Goal: Task Accomplishment & Management: Manage account settings

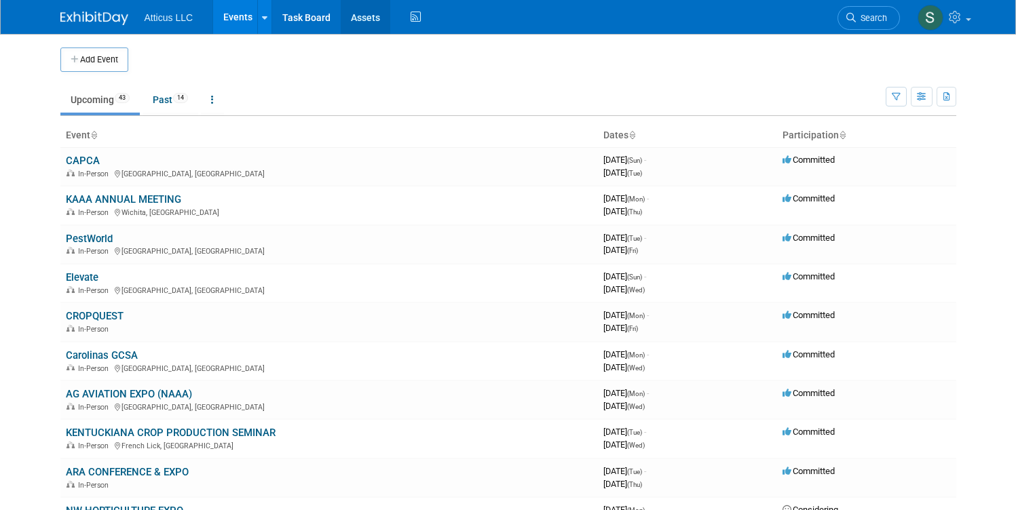
click at [354, 22] on link "Assets" at bounding box center [366, 17] width 50 height 34
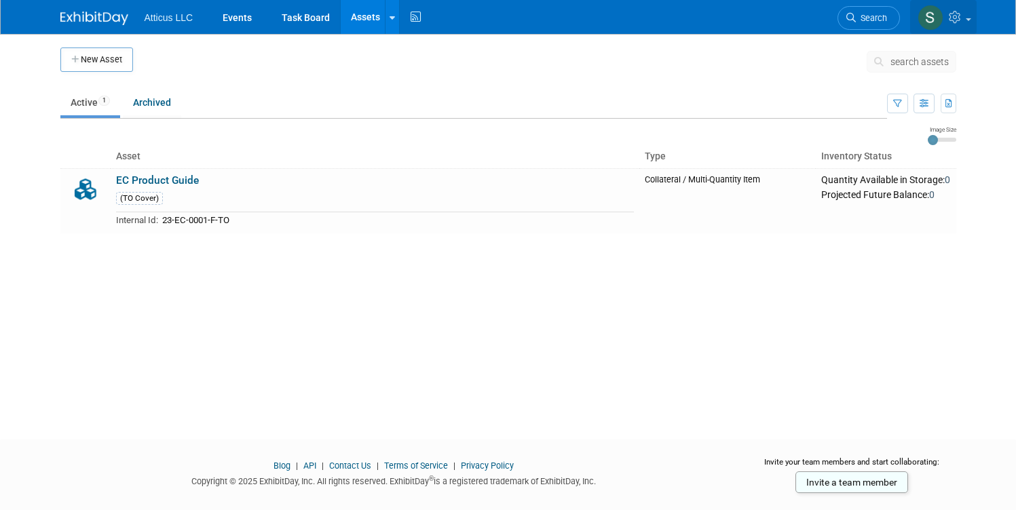
click at [944, 14] on img at bounding box center [931, 18] width 26 height 26
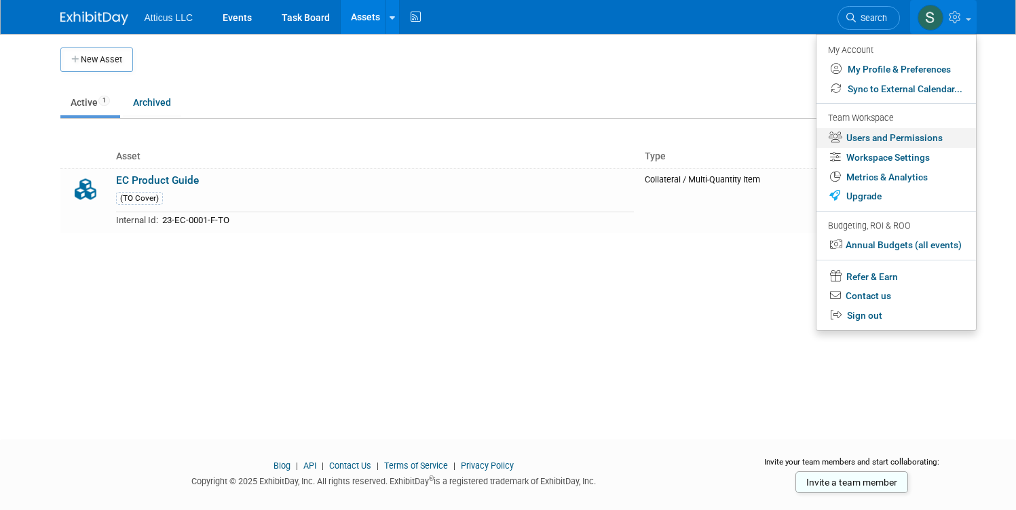
click at [899, 142] on link "Users and Permissions" at bounding box center [897, 138] width 160 height 20
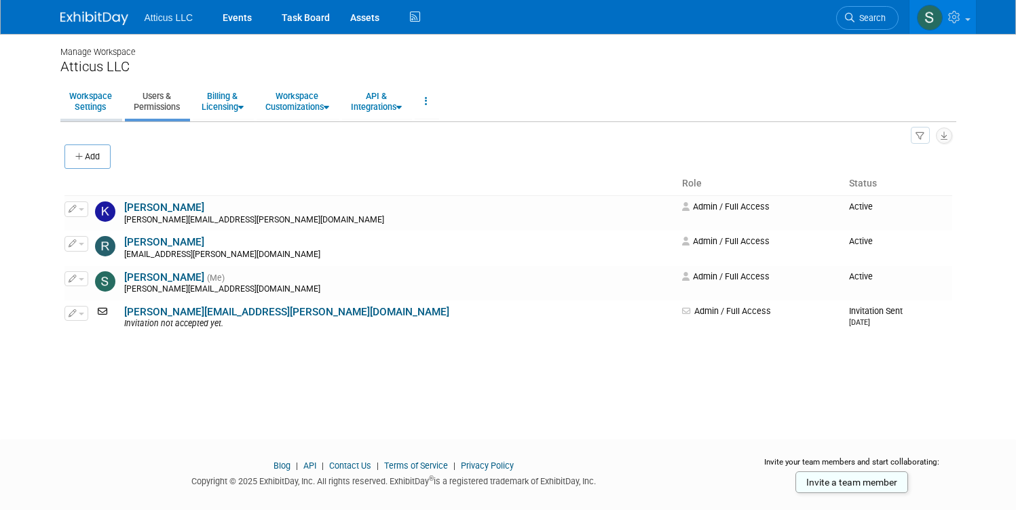
click at [71, 100] on link "Workspace Settings" at bounding box center [90, 101] width 60 height 33
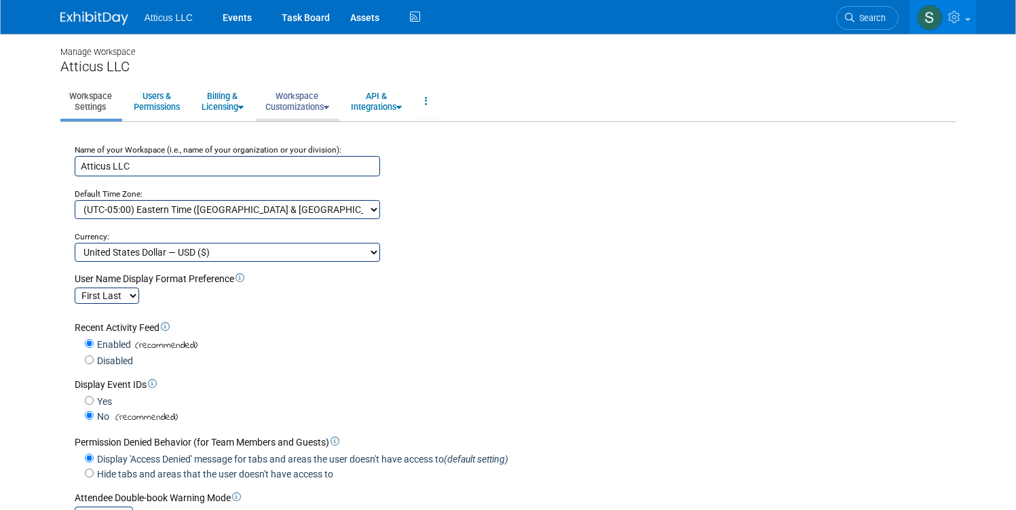
click at [279, 97] on link "Workspace Customizations" at bounding box center [297, 101] width 81 height 33
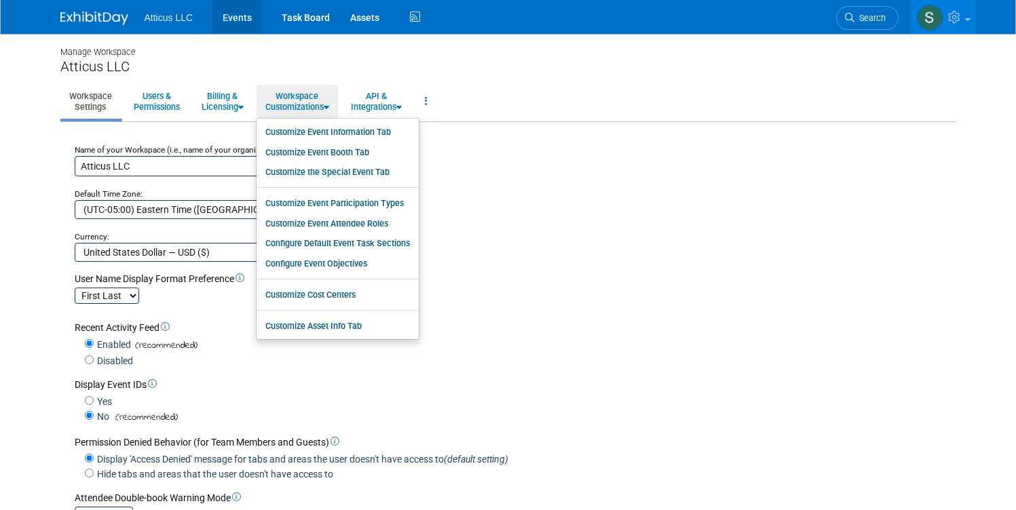
click at [243, 13] on link "Events" at bounding box center [237, 17] width 50 height 34
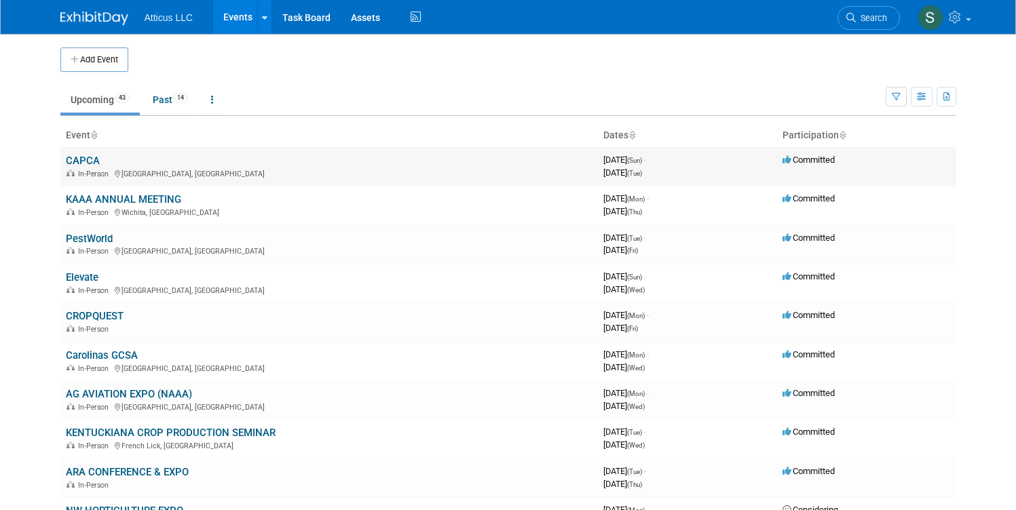
click at [78, 160] on link "CAPCA" at bounding box center [83, 161] width 34 height 12
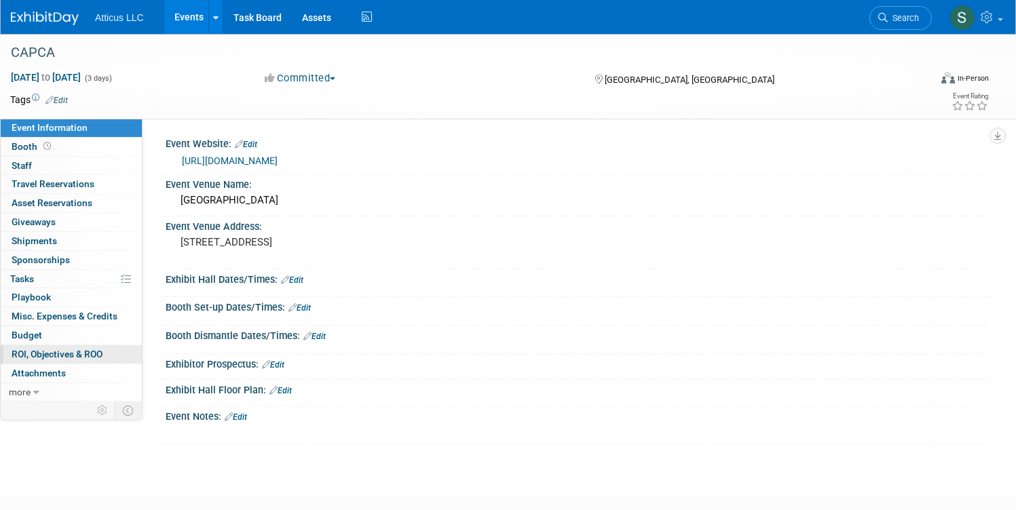
click at [108, 346] on link "0 ROI, Objectives & ROO 0" at bounding box center [71, 355] width 141 height 18
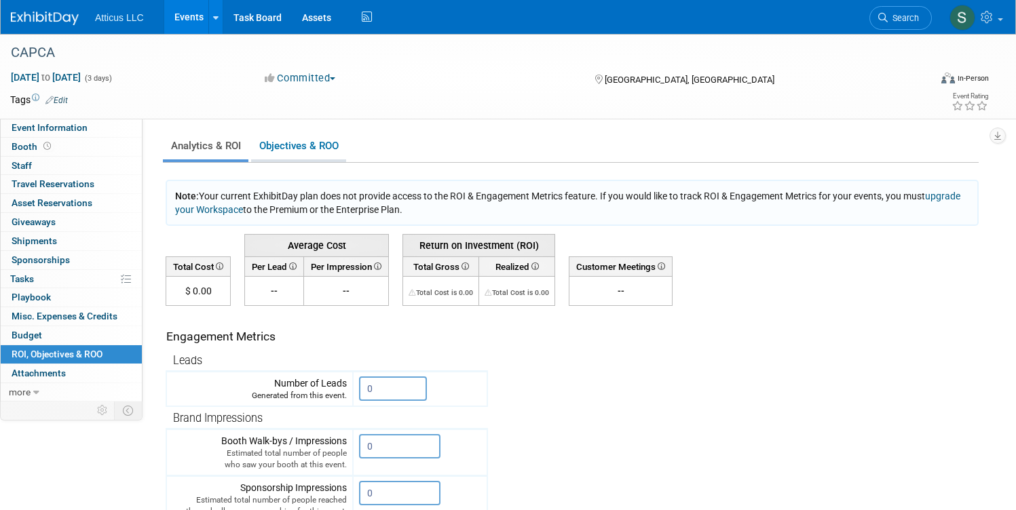
click at [329, 145] on link "Objectives & ROO 0" at bounding box center [298, 146] width 95 height 26
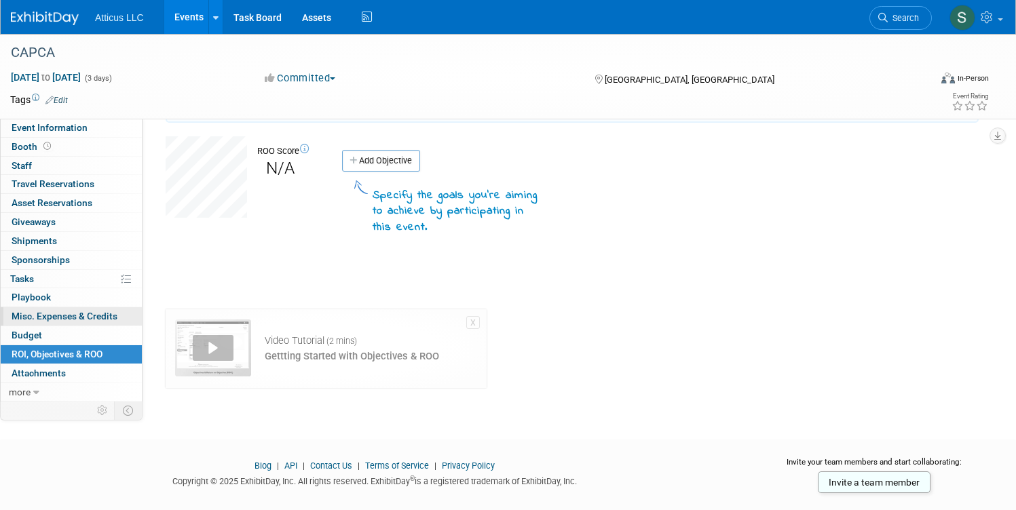
scroll to position [109, 0]
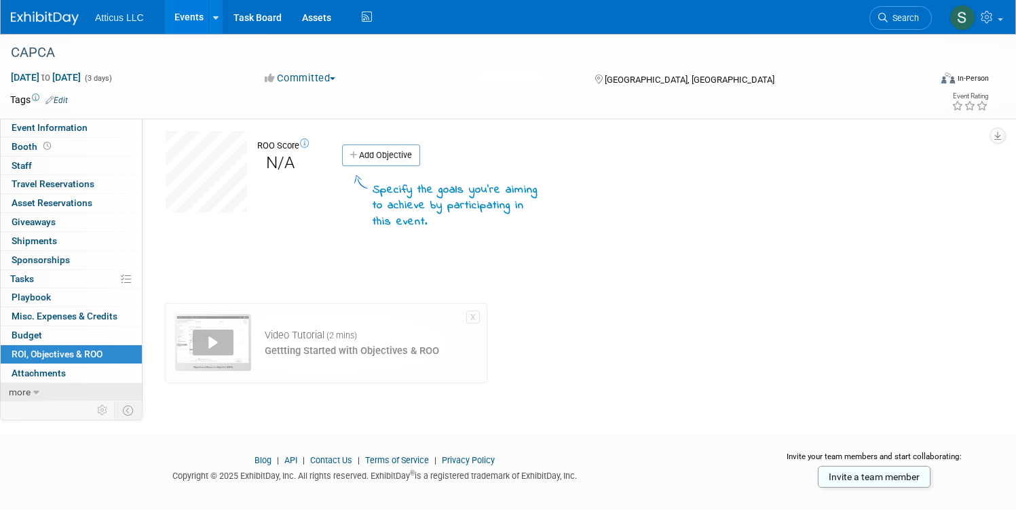
click at [39, 388] on icon at bounding box center [36, 393] width 6 height 10
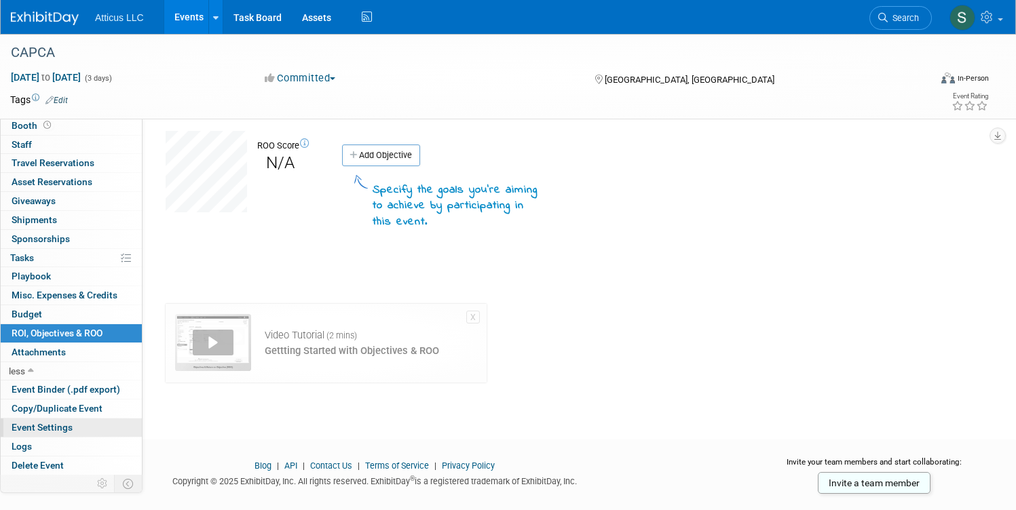
scroll to position [141, 0]
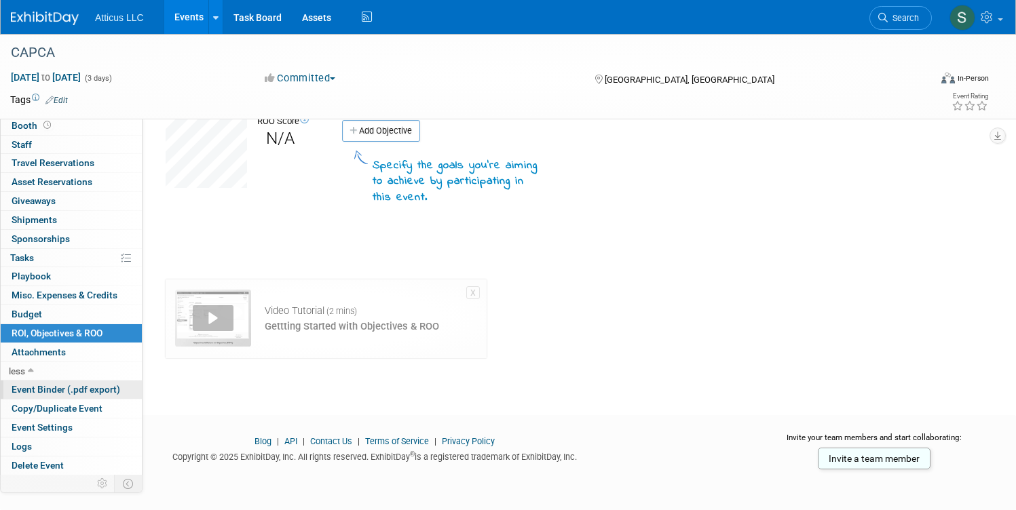
click at [100, 396] on link "Event Binder (.pdf export)" at bounding box center [71, 390] width 141 height 18
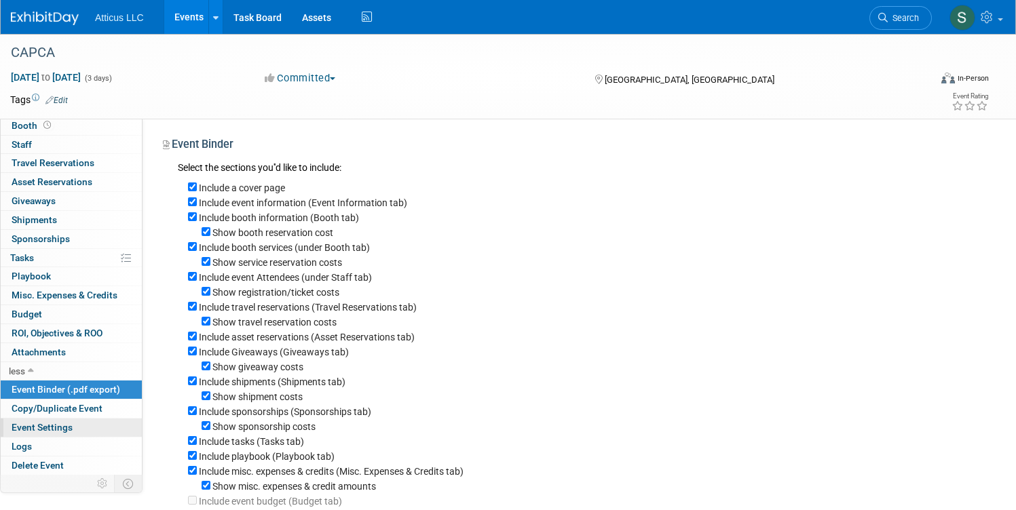
click at [73, 423] on span "Event Settings" at bounding box center [42, 427] width 61 height 11
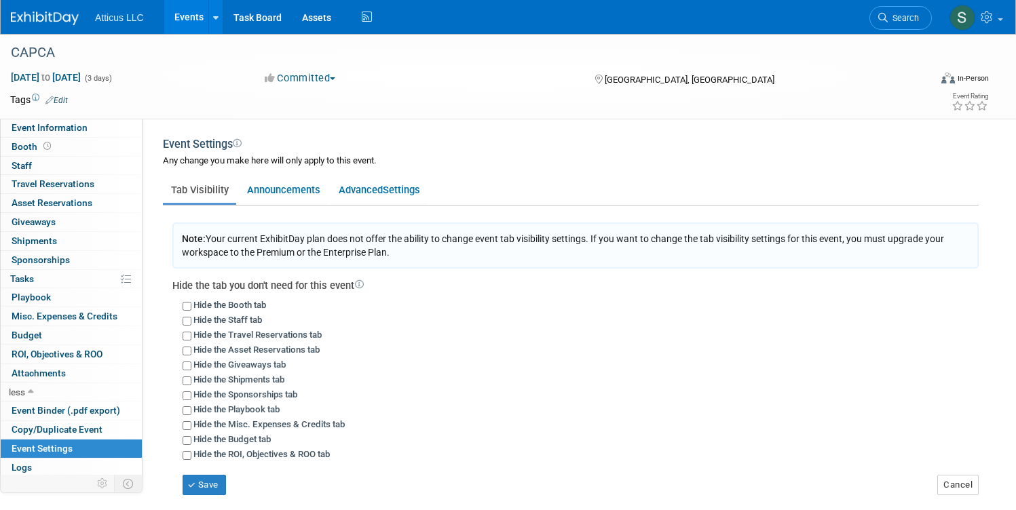
click at [79, 21] on img at bounding box center [45, 19] width 68 height 14
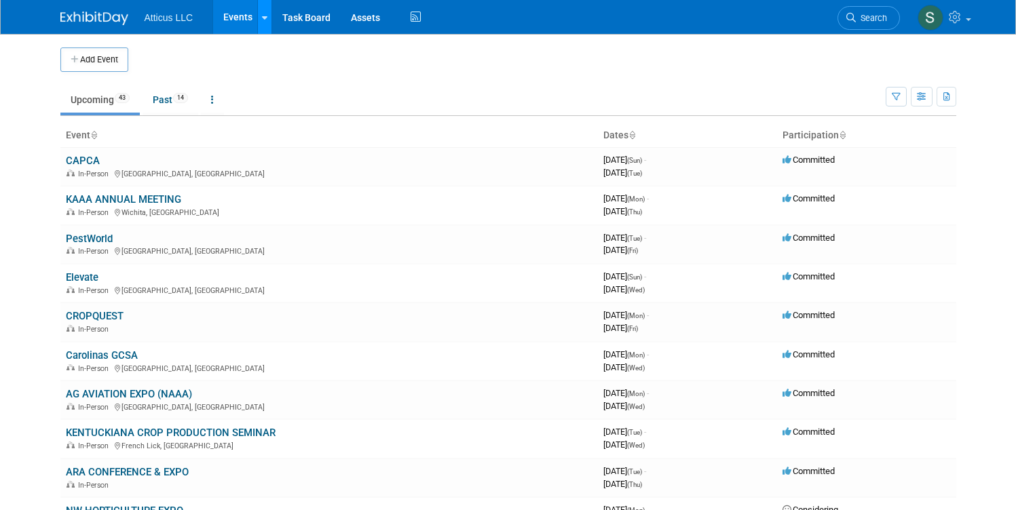
click at [259, 22] on link at bounding box center [264, 17] width 14 height 34
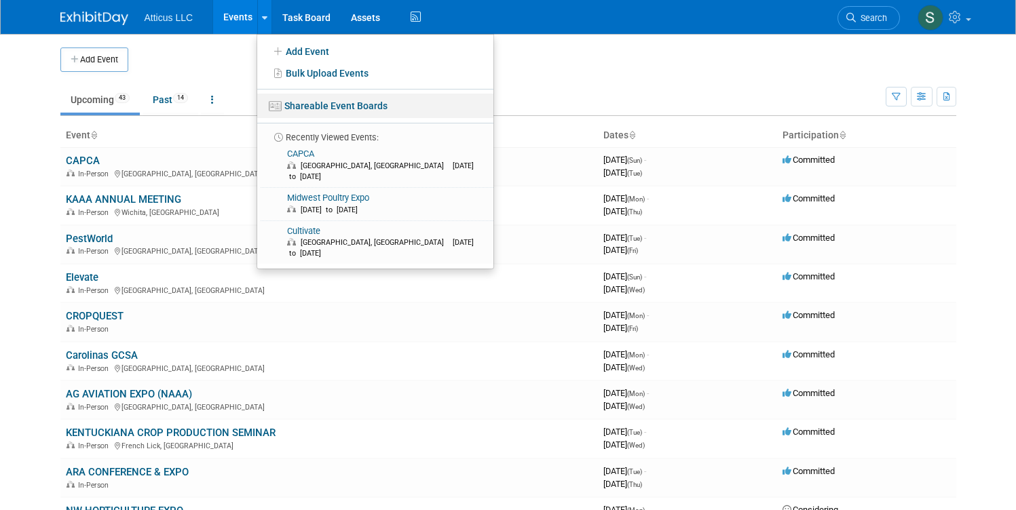
click at [278, 107] on link "Shareable Event Boards" at bounding box center [375, 106] width 236 height 24
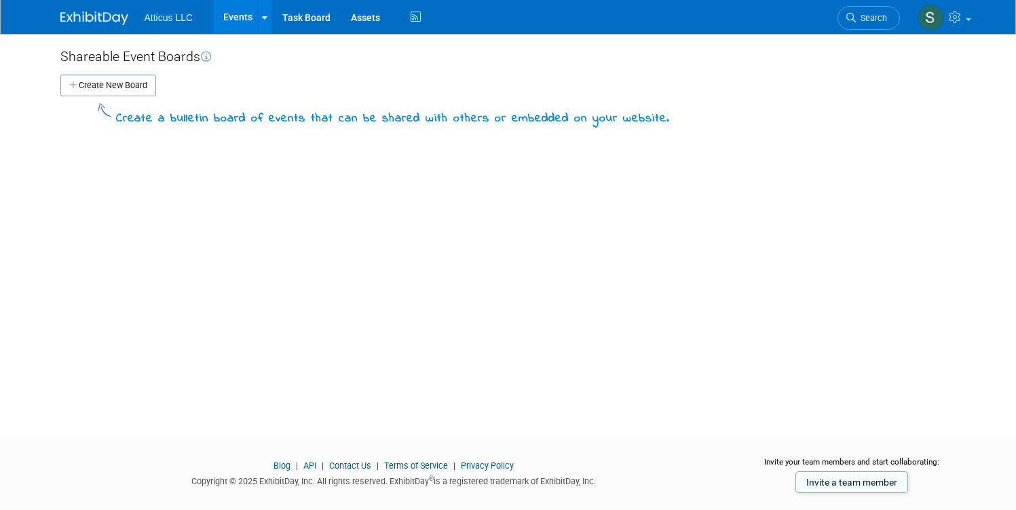
click at [98, 15] on img at bounding box center [94, 19] width 68 height 14
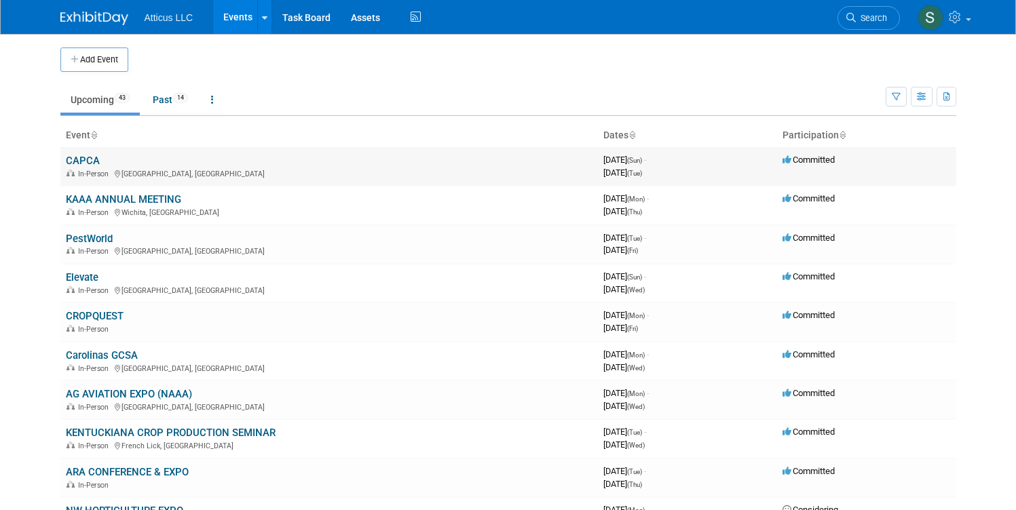
click at [76, 160] on link "CAPCA" at bounding box center [83, 161] width 34 height 12
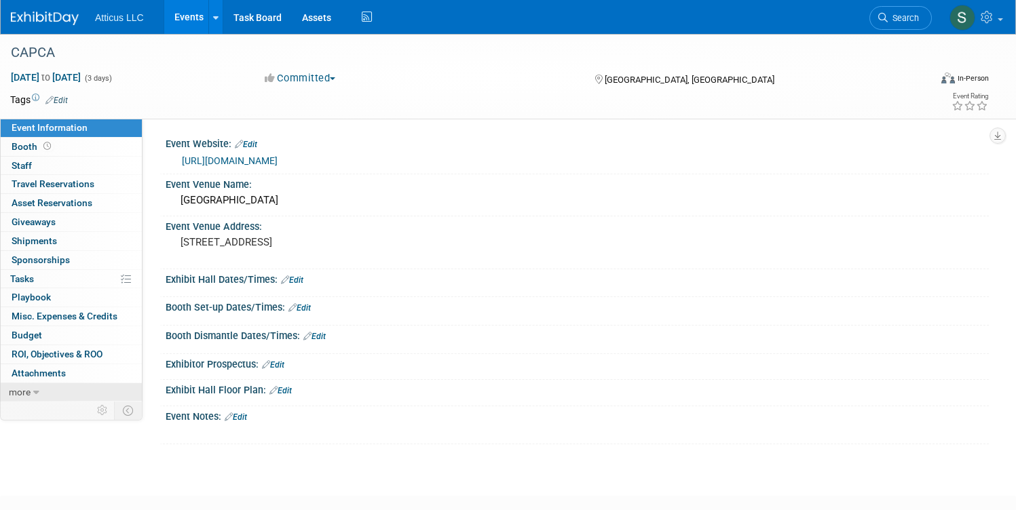
click at [31, 387] on span "more" at bounding box center [20, 392] width 22 height 11
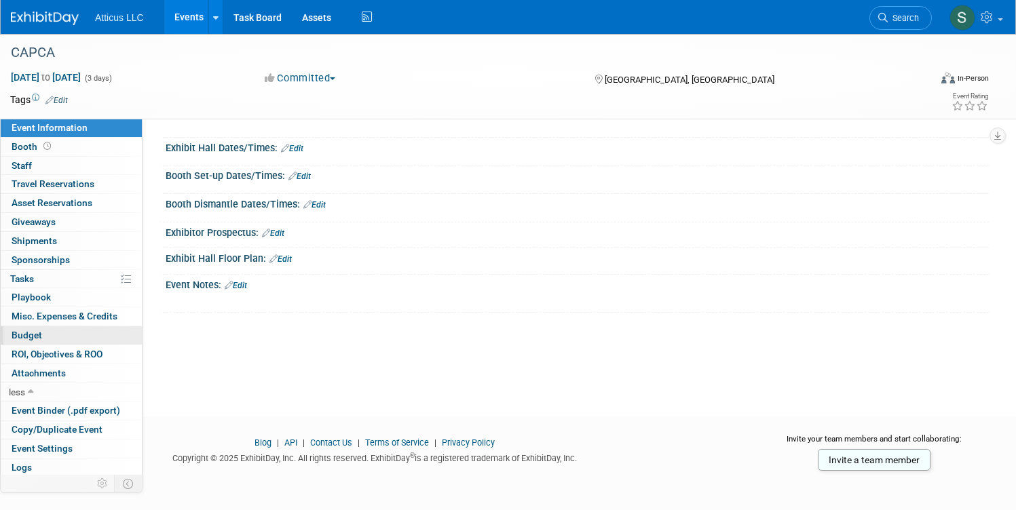
click at [96, 335] on link "Budget" at bounding box center [71, 335] width 141 height 18
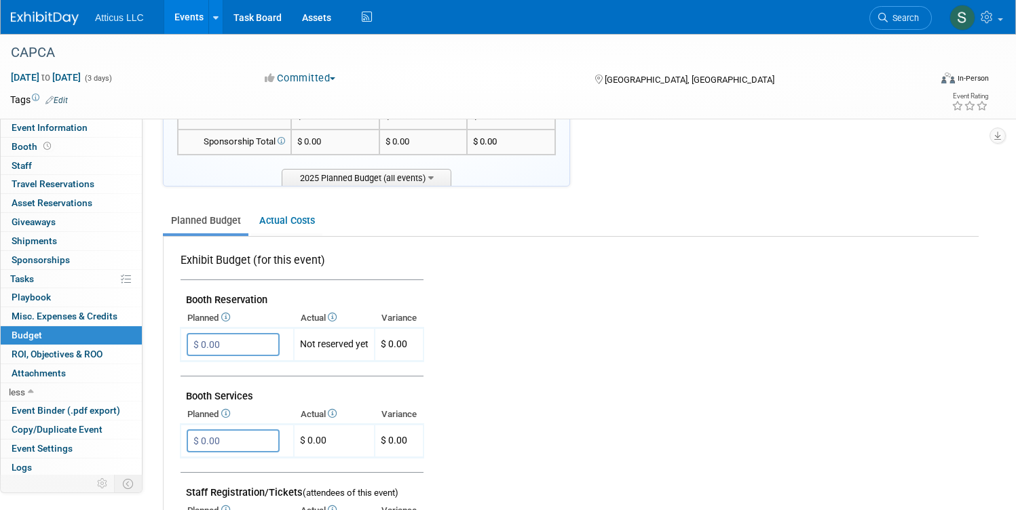
scroll to position [166, 0]
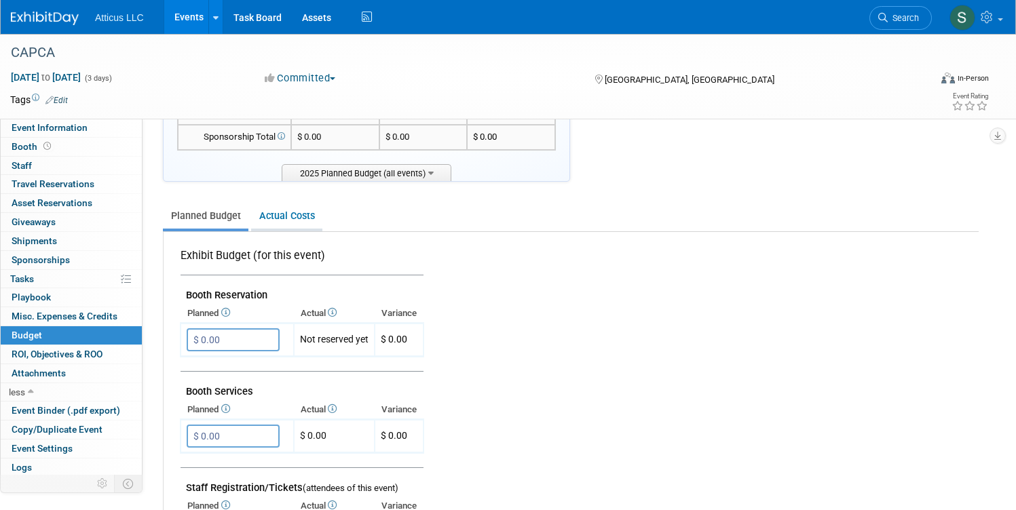
click at [322, 217] on link "Actual Costs" at bounding box center [286, 216] width 71 height 25
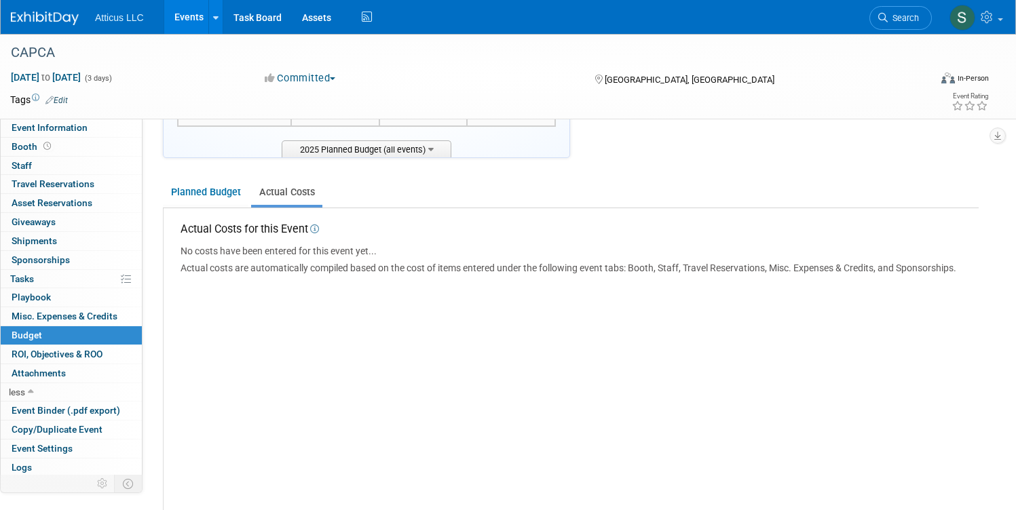
scroll to position [174, 0]
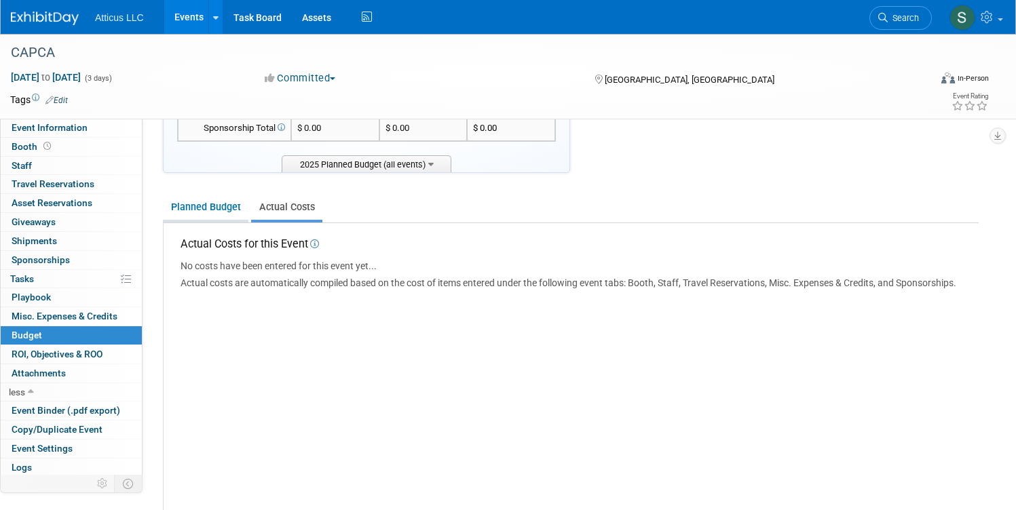
click at [248, 215] on link "Planned Budget" at bounding box center [206, 207] width 86 height 25
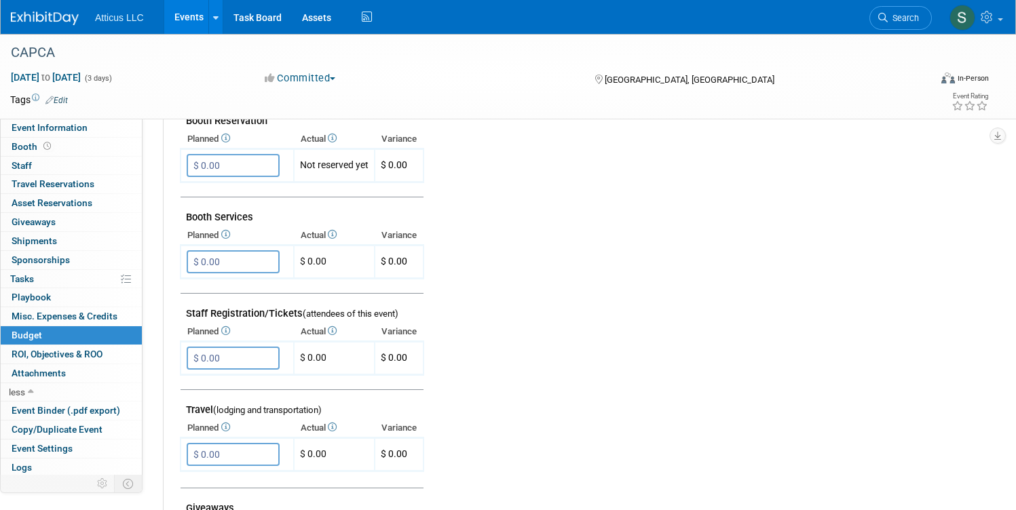
scroll to position [341, 0]
click at [341, 22] on link "Assets" at bounding box center [317, 17] width 50 height 34
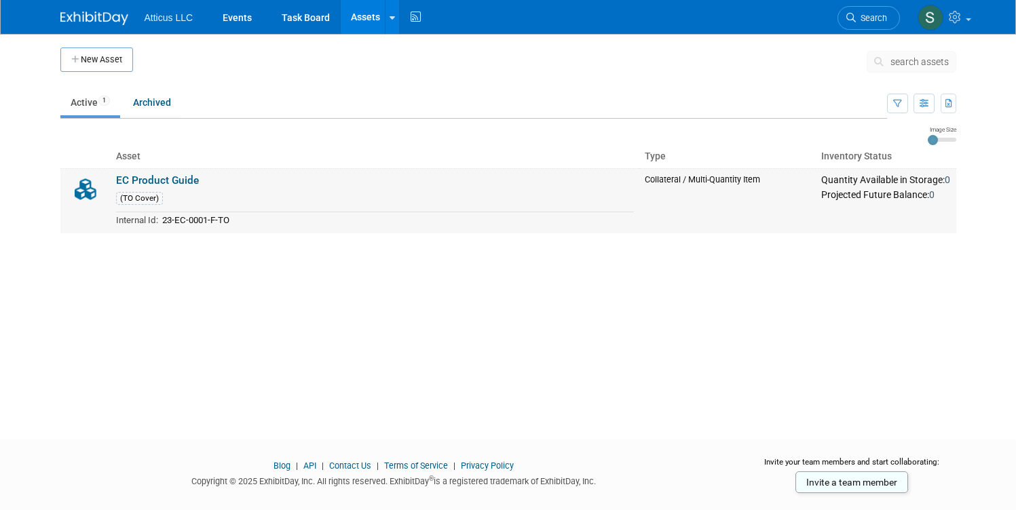
click at [141, 176] on link "EC Product Guide" at bounding box center [157, 180] width 83 height 12
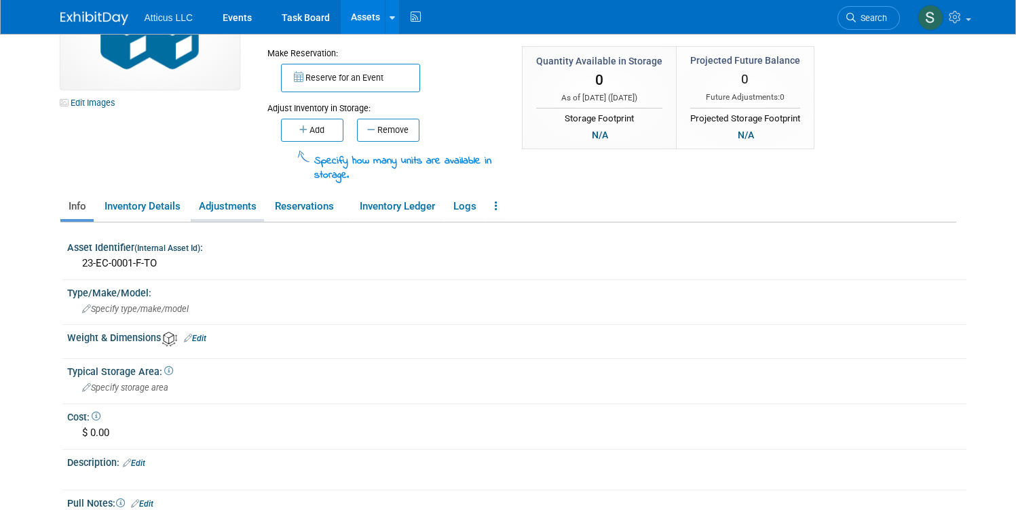
scroll to position [119, 0]
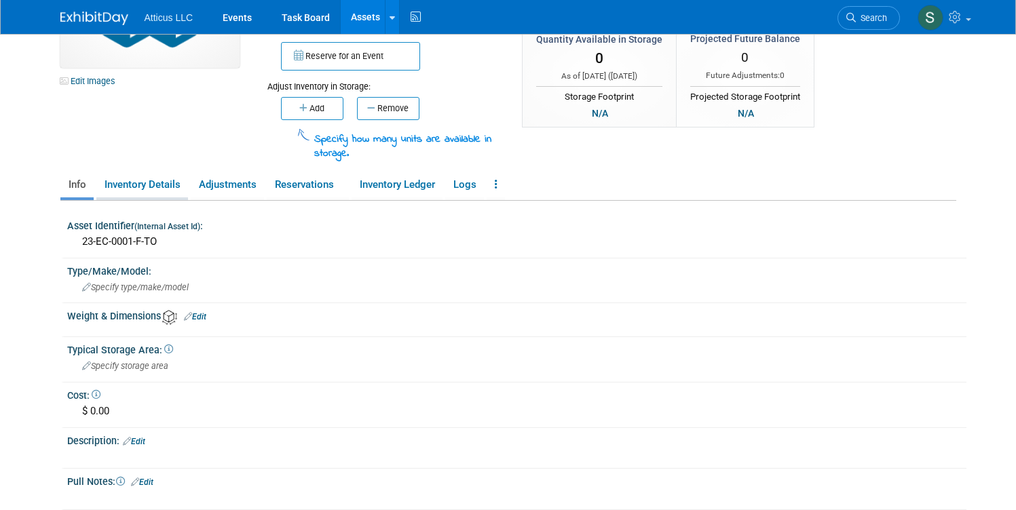
click at [142, 190] on link "Inventory Details" at bounding box center [142, 185] width 92 height 24
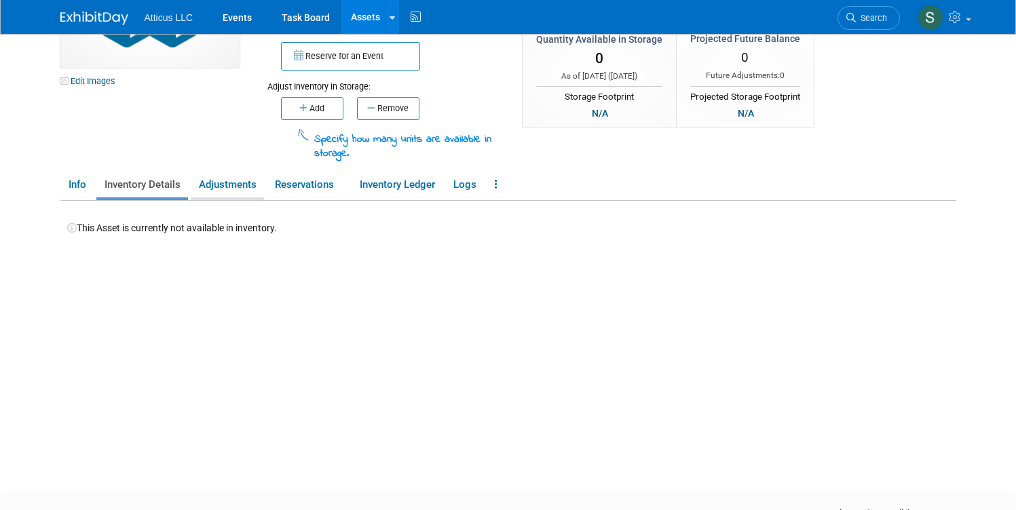
click at [216, 179] on link "Adjustments" at bounding box center [227, 185] width 73 height 24
click at [309, 194] on link "Reservations" at bounding box center [308, 185] width 82 height 24
click at [374, 195] on link "Inventory Ledger" at bounding box center [397, 185] width 91 height 24
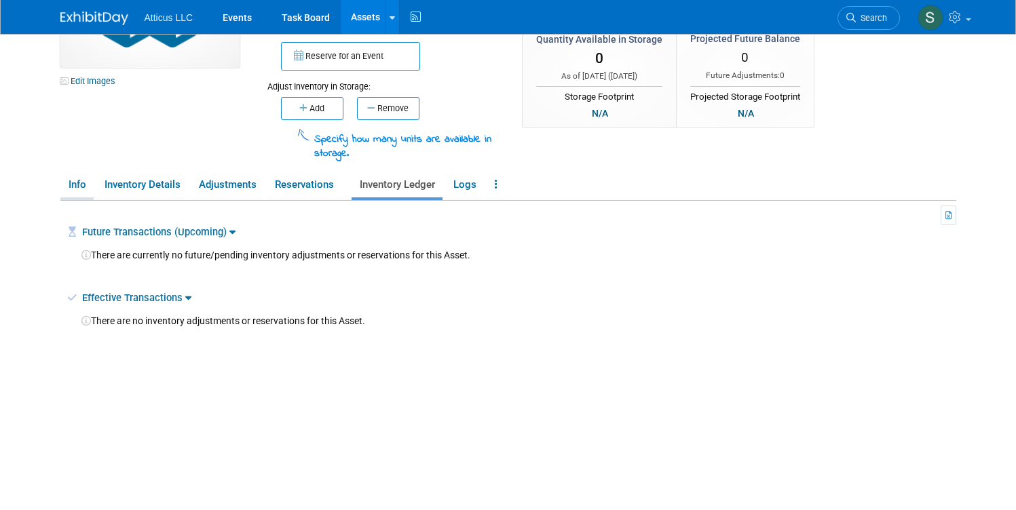
click at [73, 178] on link "Info" at bounding box center [76, 185] width 33 height 24
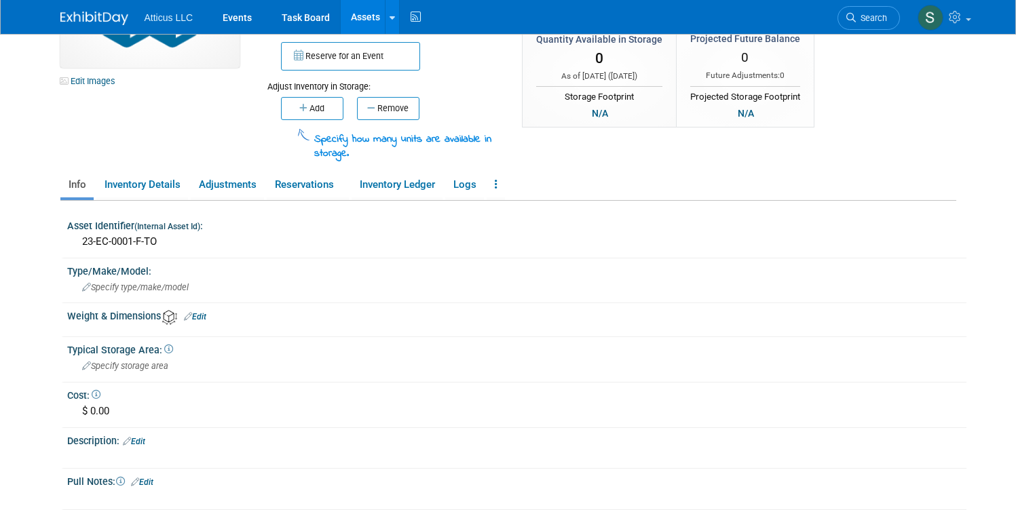
scroll to position [0, 0]
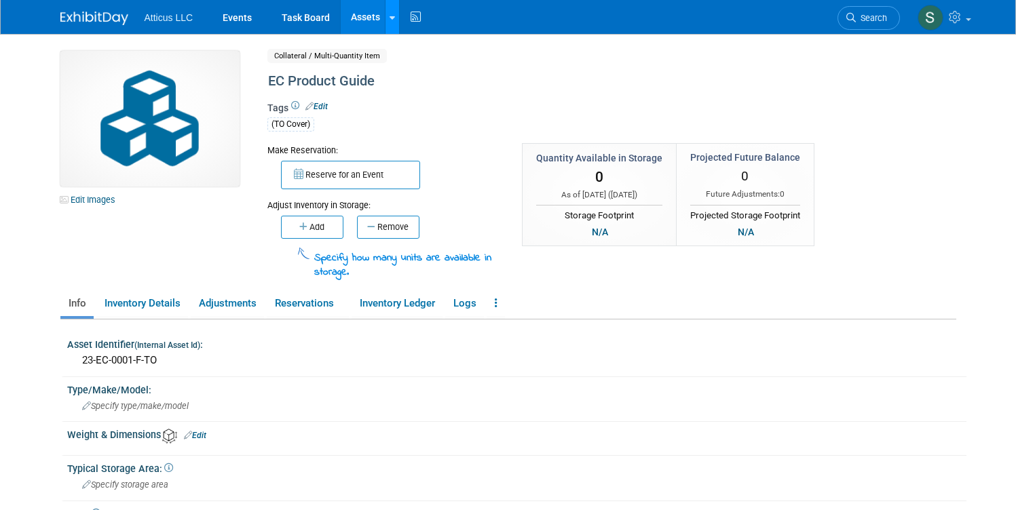
click at [387, 21] on link at bounding box center [392, 17] width 14 height 34
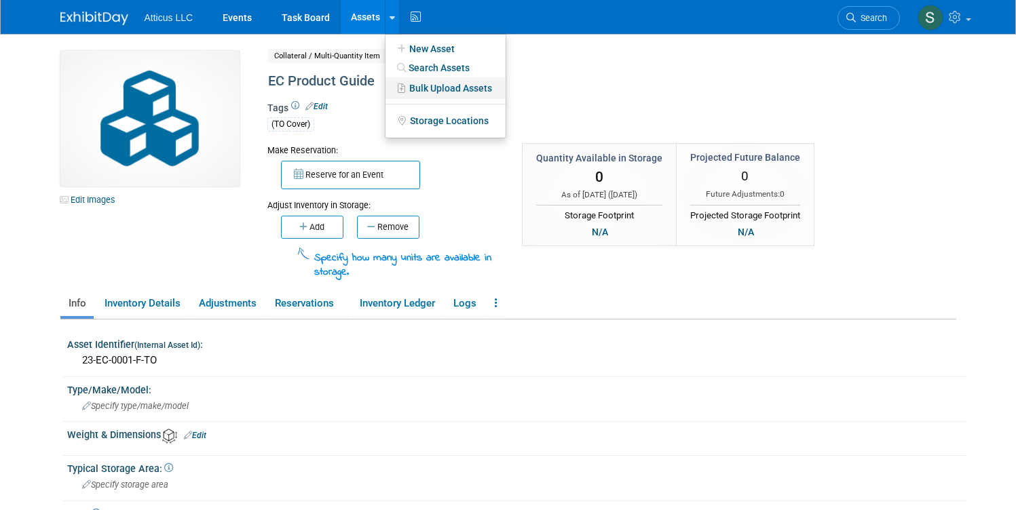
click at [405, 87] on link "Bulk Upload Assets" at bounding box center [446, 88] width 120 height 22
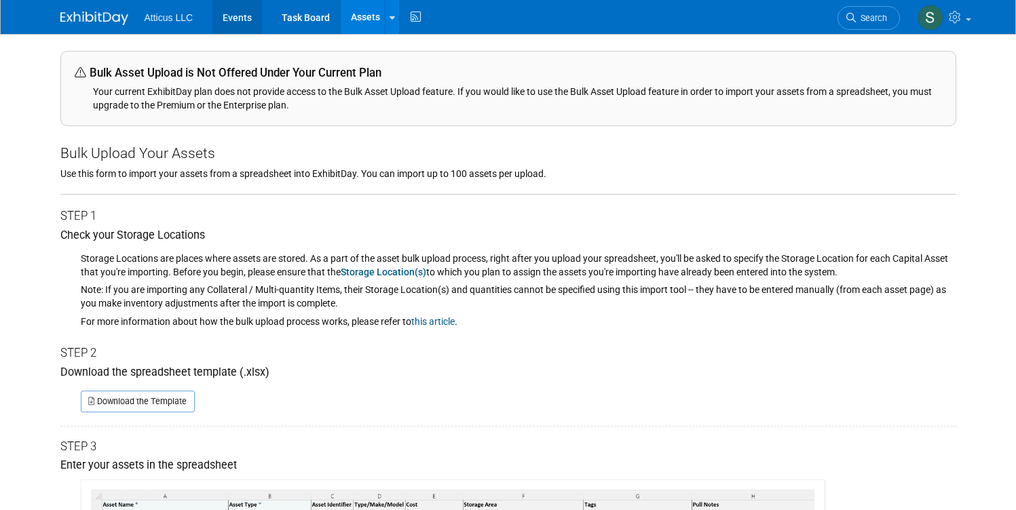
click at [229, 17] on link "Events" at bounding box center [237, 17] width 50 height 34
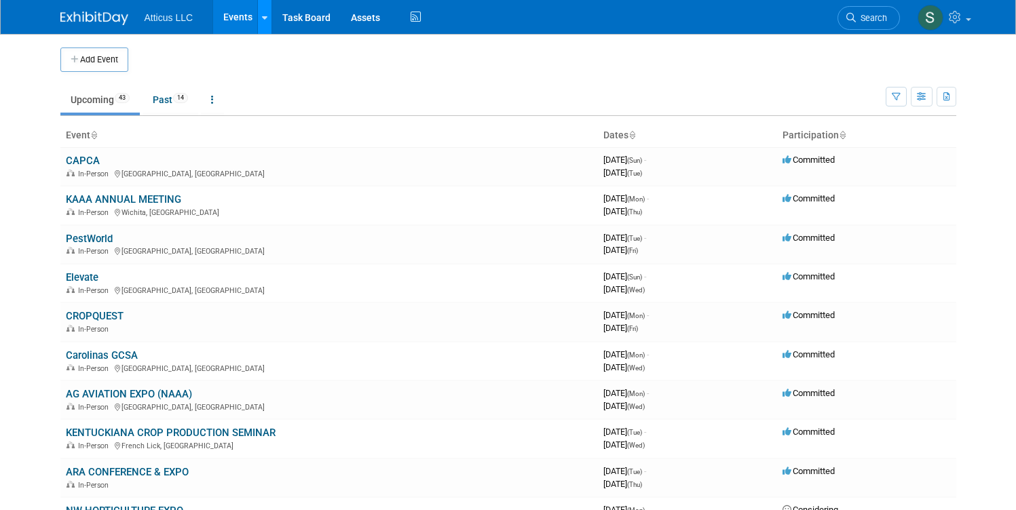
click at [262, 19] on icon at bounding box center [264, 18] width 5 height 9
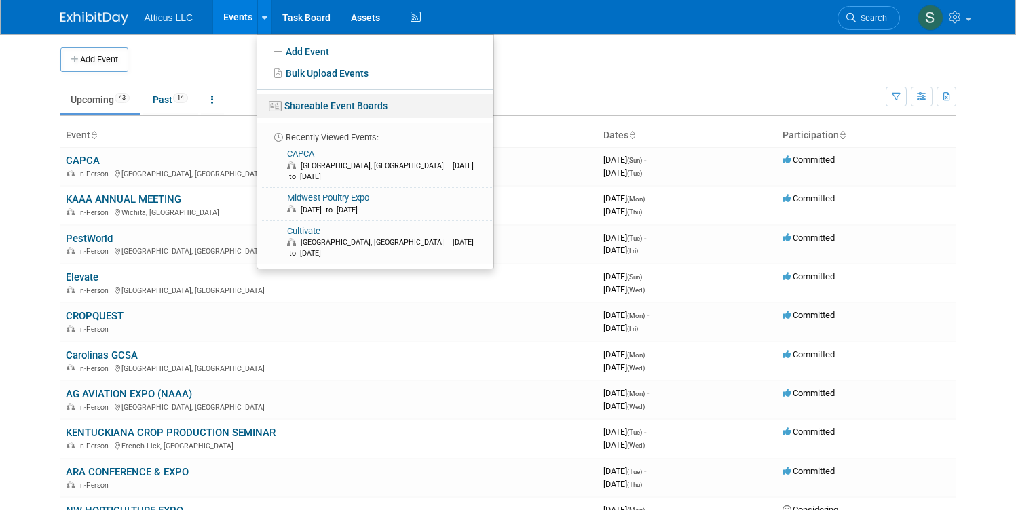
click at [284, 113] on link "Shareable Event Boards" at bounding box center [375, 106] width 236 height 24
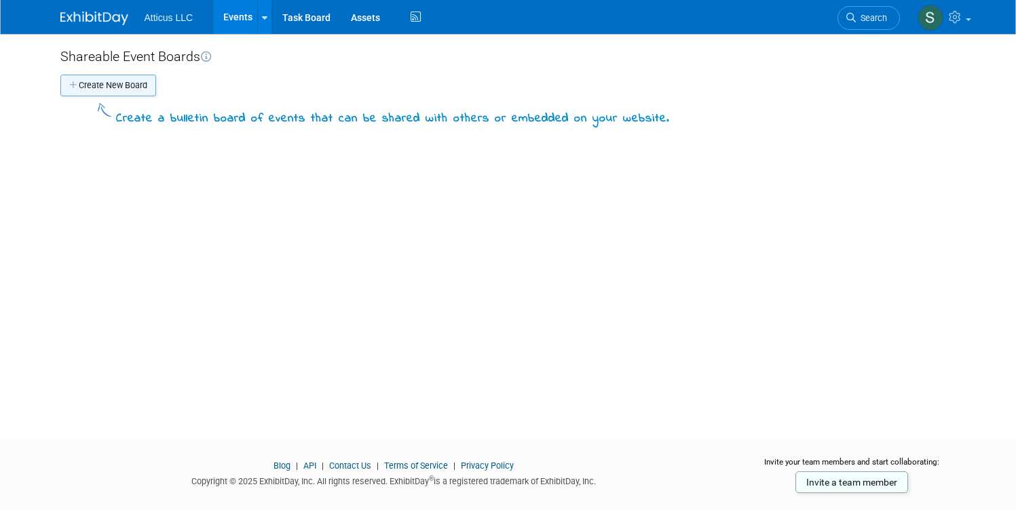
click at [92, 90] on button "Create New Board" at bounding box center [108, 86] width 96 height 22
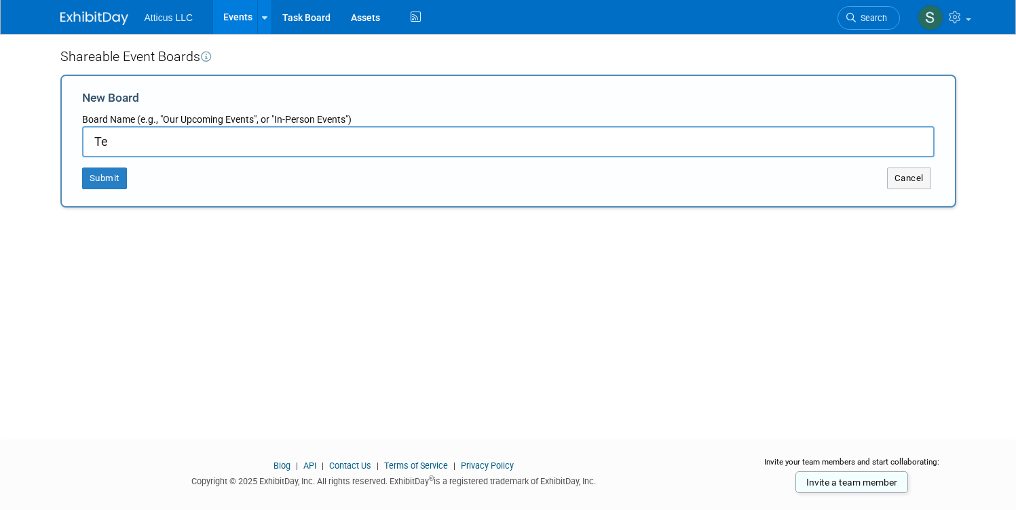
type input "T"
type input "s"
click at [156, 136] on input "Shareable" at bounding box center [508, 141] width 853 height 31
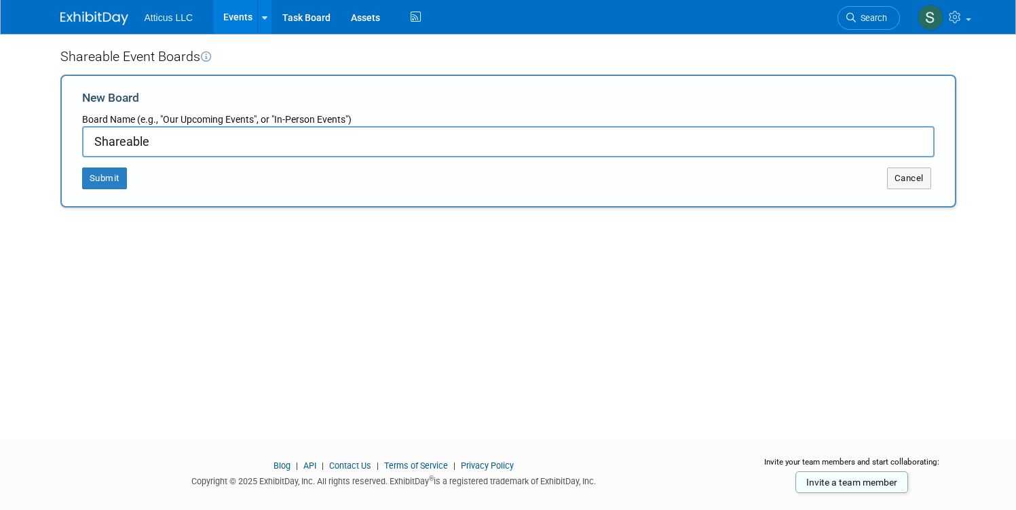
click at [205, 141] on input "Shareable" at bounding box center [508, 141] width 853 height 31
click at [157, 141] on input "Shareable" at bounding box center [508, 141] width 853 height 31
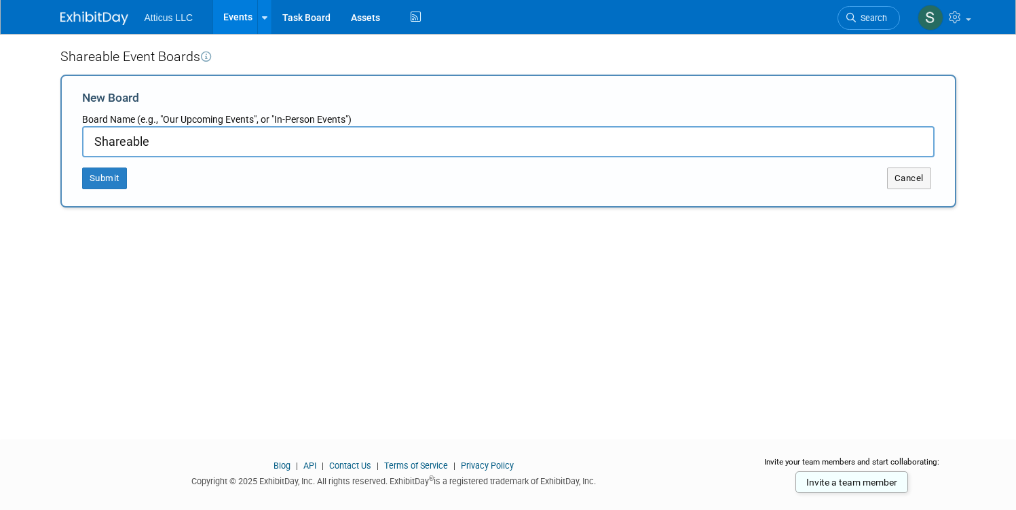
click at [157, 141] on input "Shareable" at bounding box center [508, 141] width 853 height 31
type input "Shareable"
click at [409, 21] on icon at bounding box center [415, 17] width 17 height 21
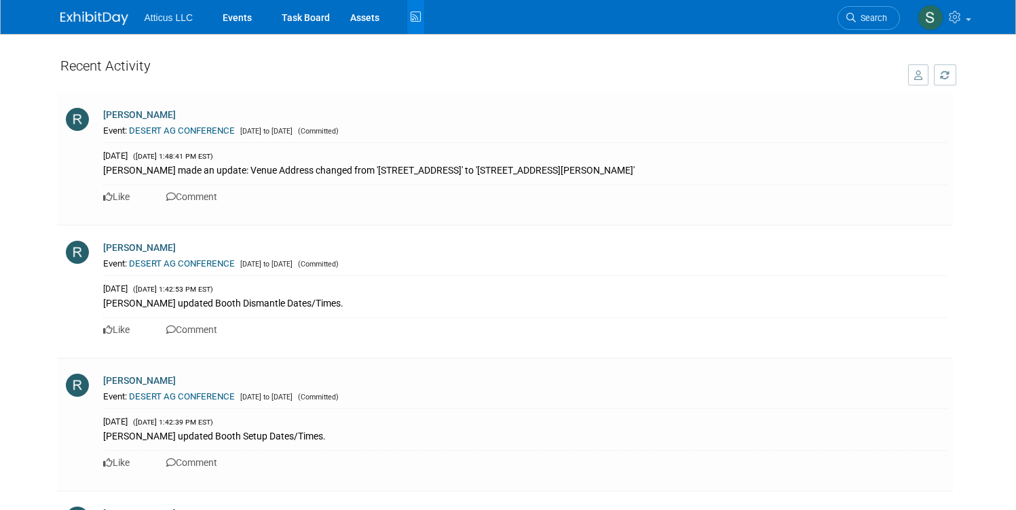
click at [920, 75] on button "button" at bounding box center [918, 74] width 21 height 21
click at [919, 75] on b "button" at bounding box center [916, 75] width 5 height 3
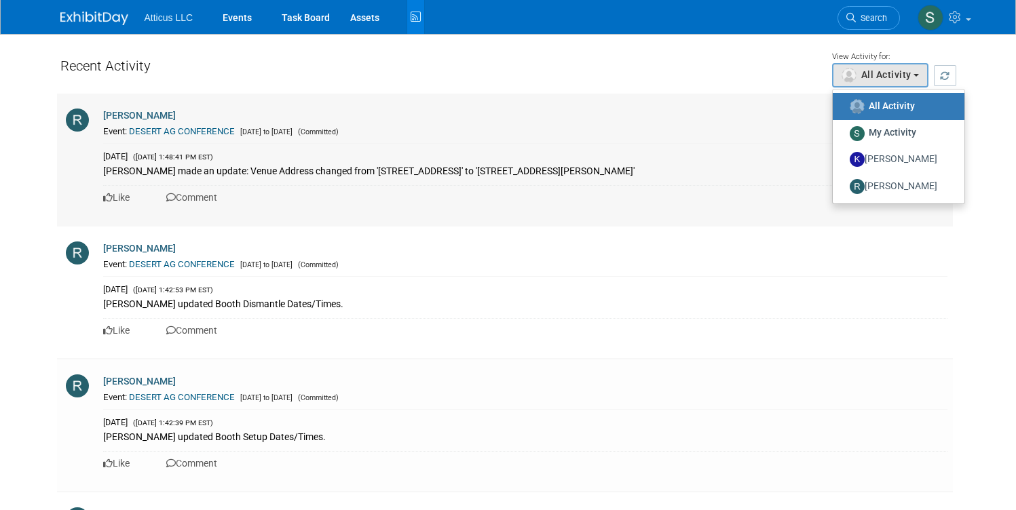
click at [709, 104] on td "Rachael Odonnell Event: DESERT AG CONFERENCE Apr 29, 2025 to May 1, 2025 (Commi…" at bounding box center [527, 160] width 851 height 132
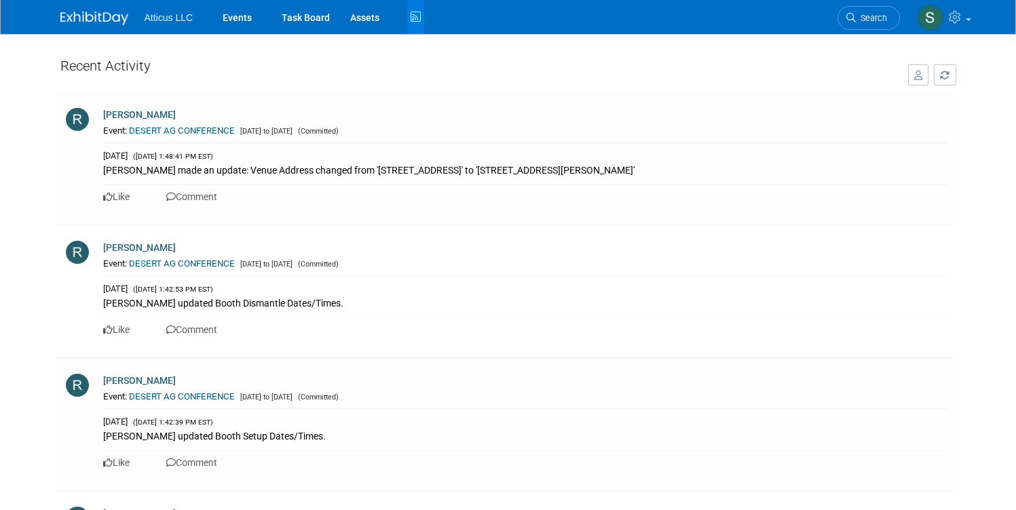
click at [800, 56] on div "Recent Activity" at bounding box center [477, 69] width 834 height 36
click at [965, 18] on icon at bounding box center [957, 17] width 16 height 12
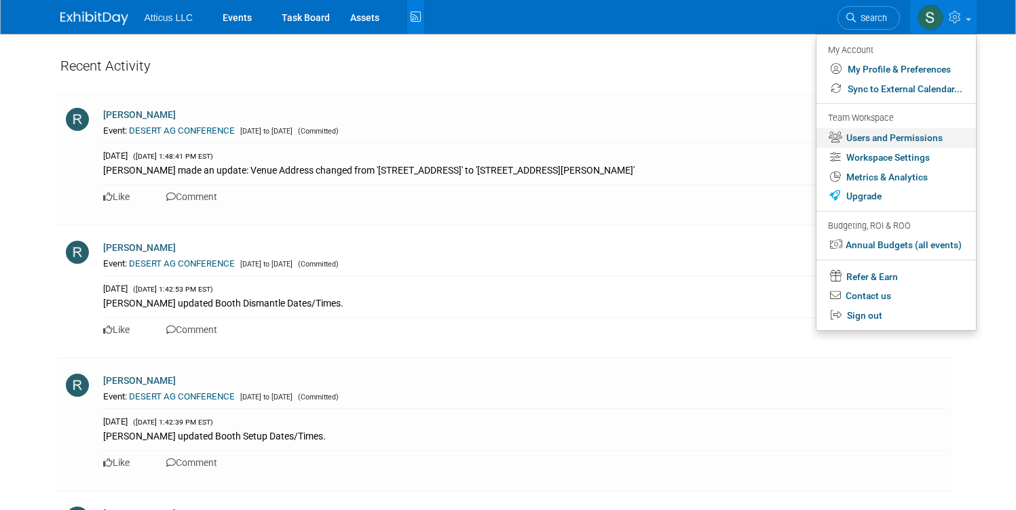
click at [885, 139] on link "Users and Permissions" at bounding box center [897, 138] width 160 height 20
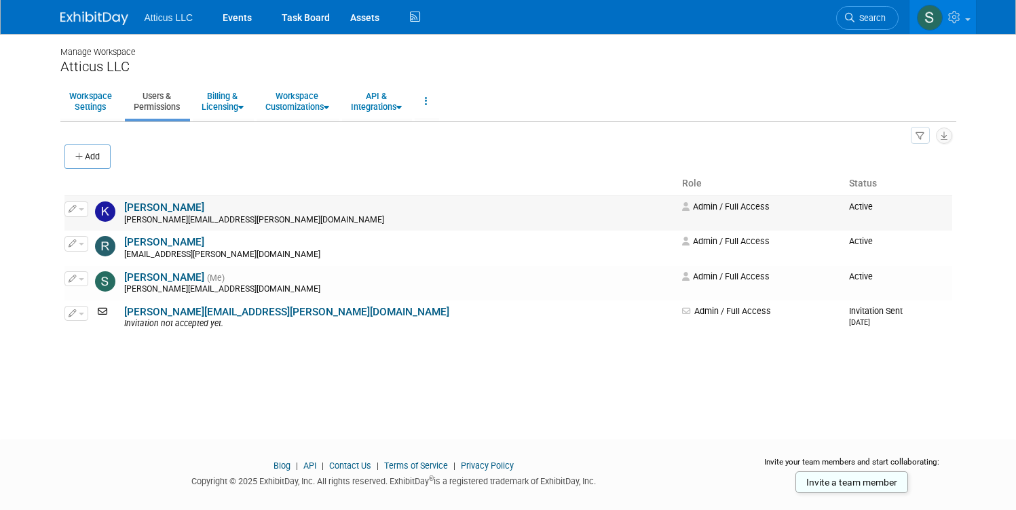
click at [71, 211] on button "button" at bounding box center [76, 209] width 24 height 15
click at [78, 234] on icon at bounding box center [83, 232] width 10 height 10
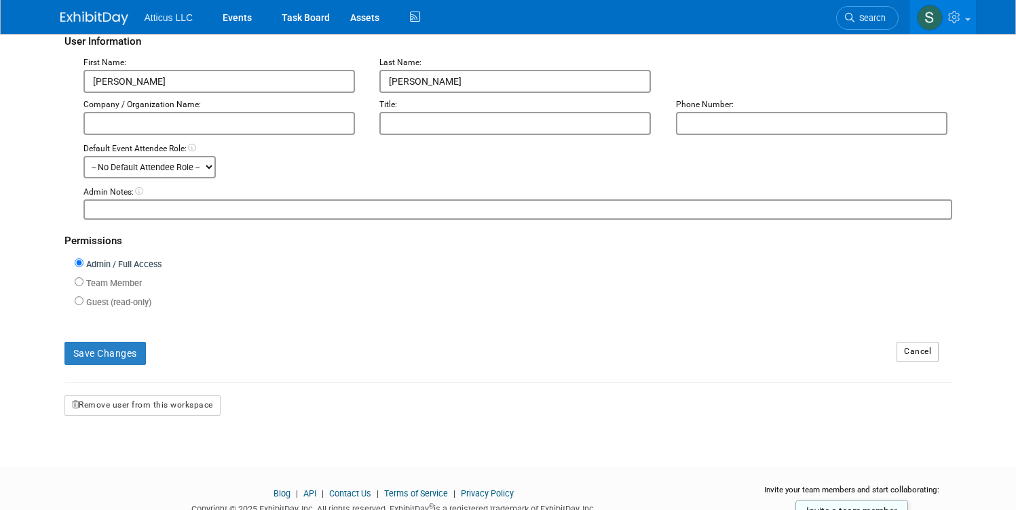
scroll to position [224, 0]
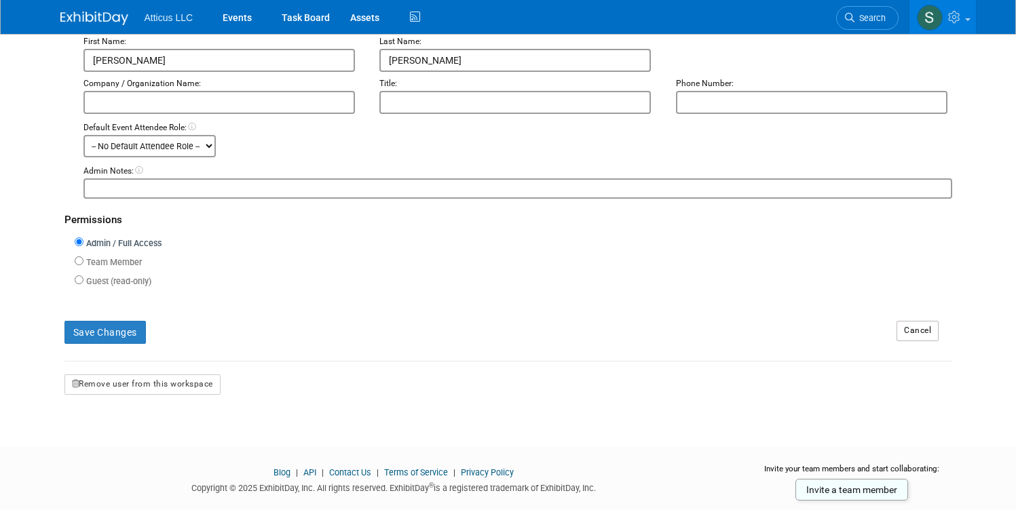
click at [97, 263] on label "Team Member" at bounding box center [112, 263] width 58 height 13
click at [83, 263] on input "Team Member" at bounding box center [79, 261] width 9 height 9
radio input "true"
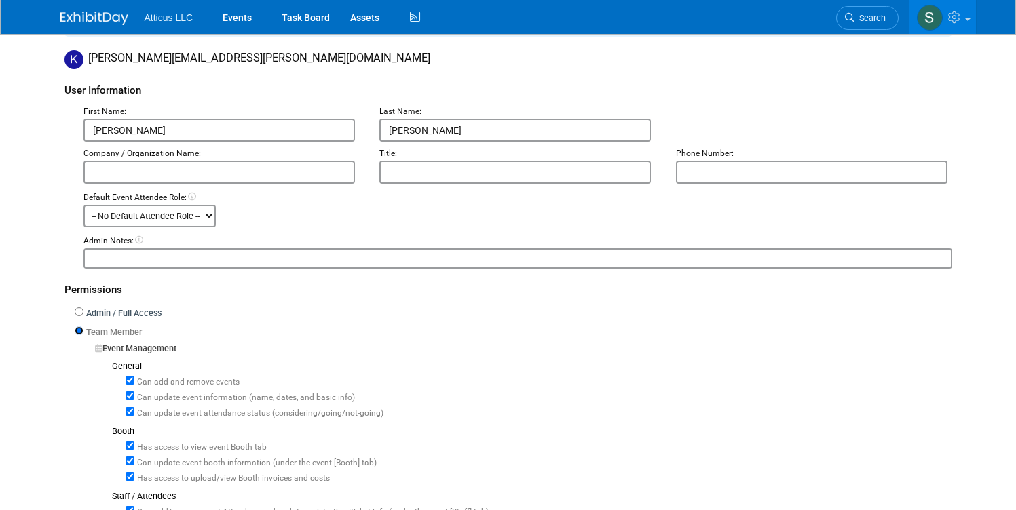
scroll to position [172, 0]
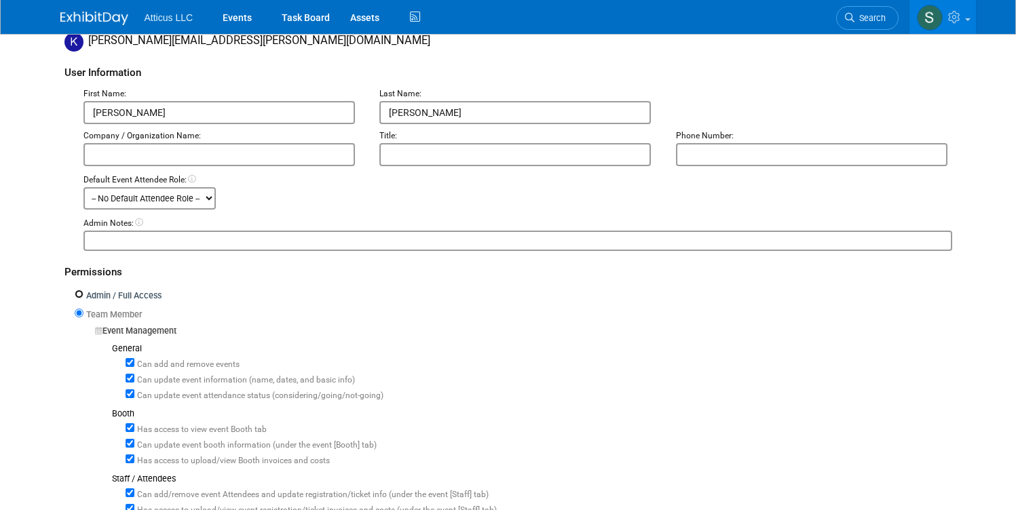
click at [75, 295] on input "Admin / Full Access" at bounding box center [79, 294] width 9 height 9
radio input "true"
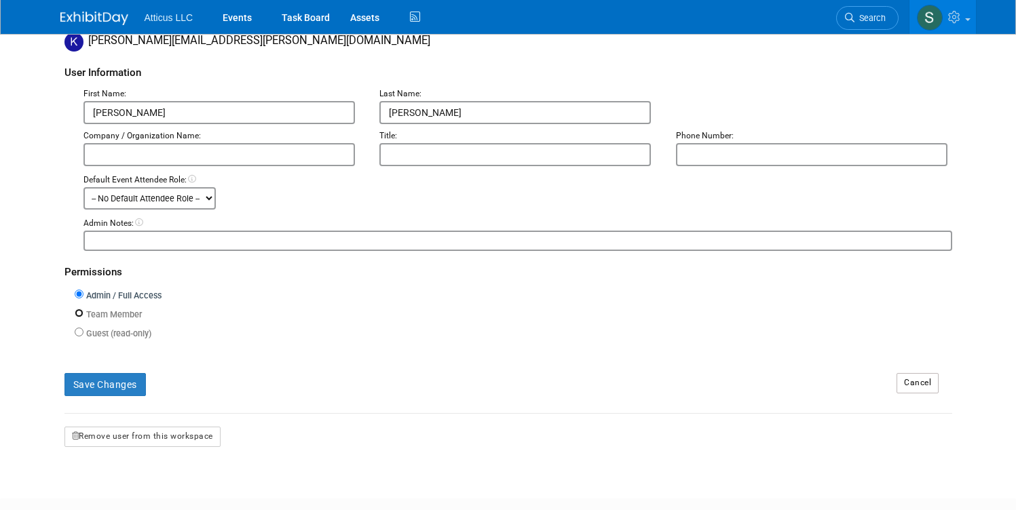
click at [75, 312] on input "Team Member" at bounding box center [79, 313] width 9 height 9
radio input "true"
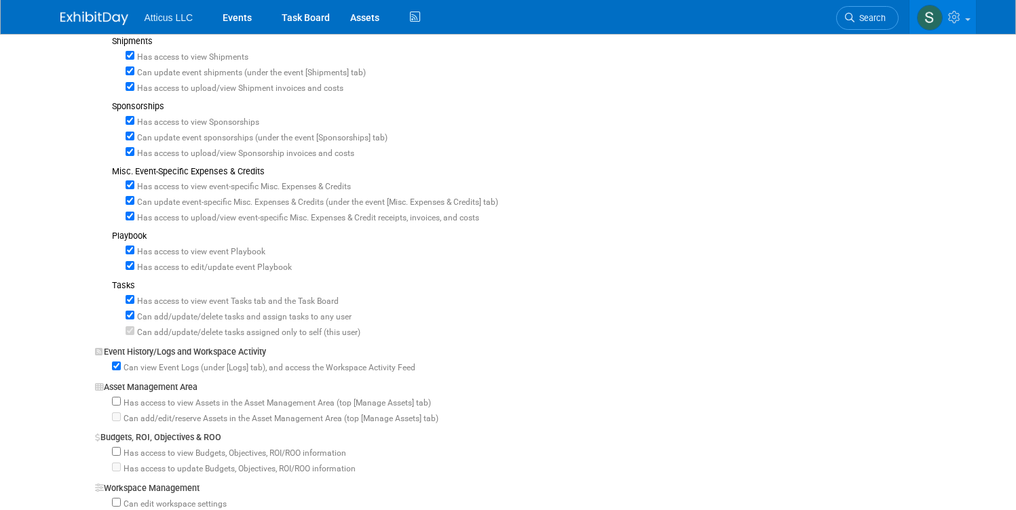
scroll to position [937, 0]
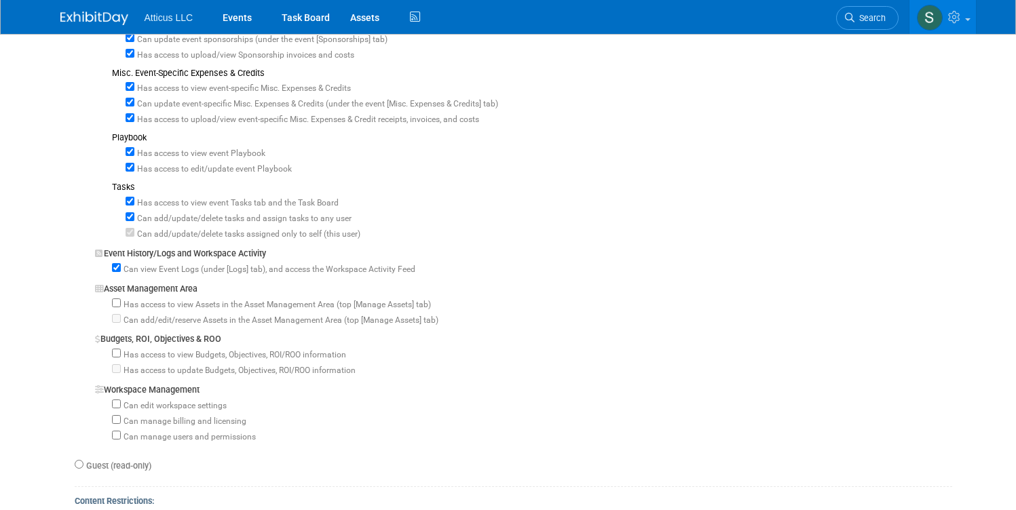
click at [121, 299] on label "Has access to view Assets in the Asset Management Area (top [Manage Assets] tab)" at bounding box center [276, 305] width 310 height 12
click at [112, 299] on input "Has access to view Assets in the Asset Management Area (top [Manage Assets] tab)" at bounding box center [116, 303] width 9 height 9
checkbox input "true"
click at [112, 314] on input "Can add/edit/reserve Assets in the Asset Management Area (top [Manage Assets] t…" at bounding box center [116, 318] width 9 height 9
checkbox input "true"
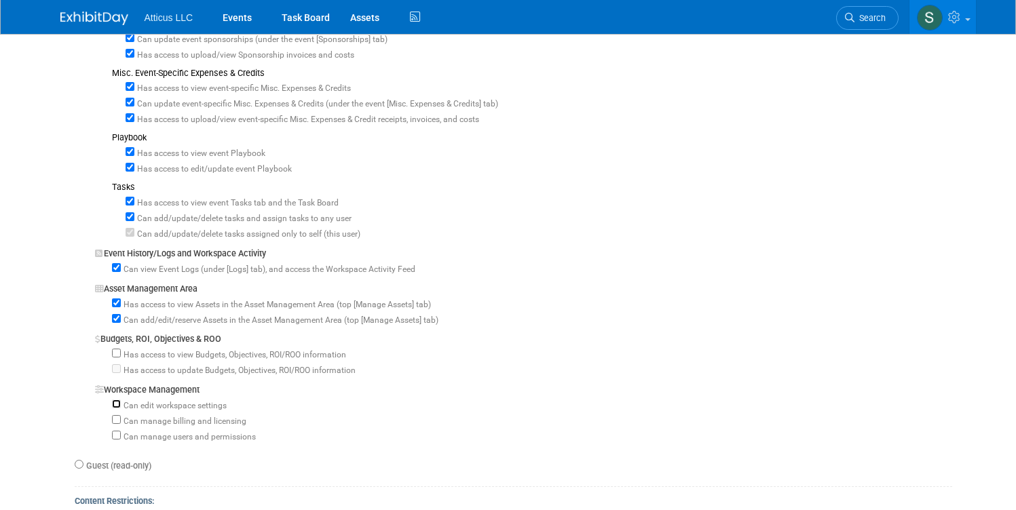
click at [112, 400] on input "Can edit workspace settings" at bounding box center [116, 404] width 9 height 9
checkbox input "true"
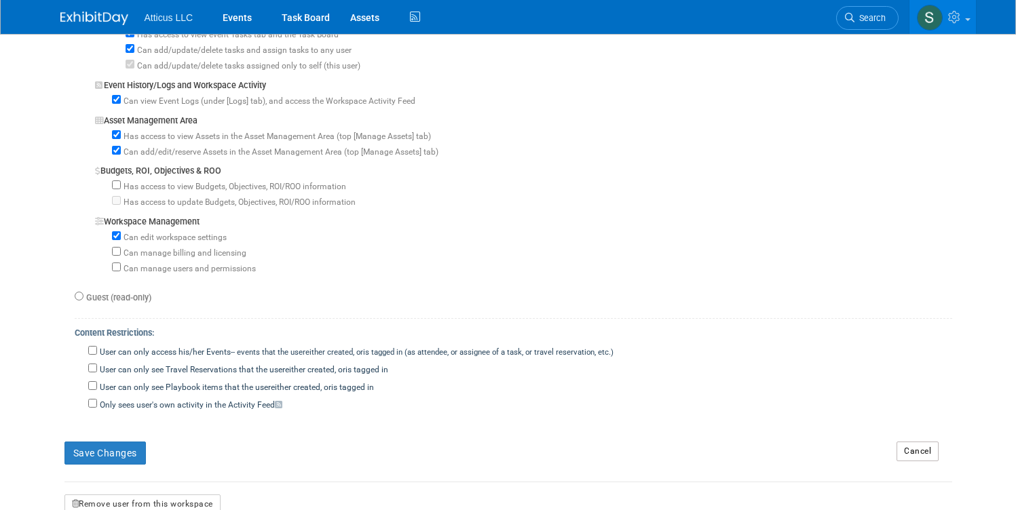
scroll to position [1241, 0]
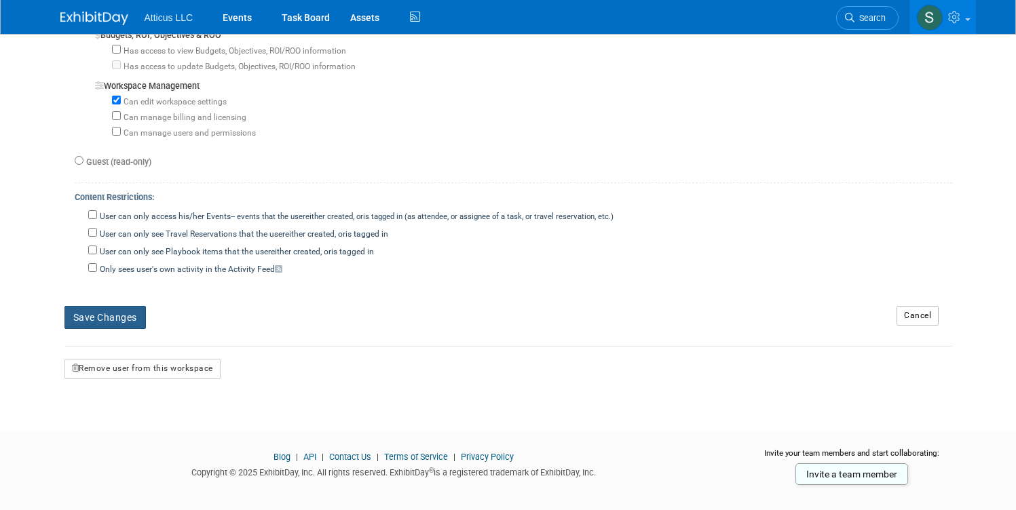
click at [73, 306] on button "Save Changes" at bounding box center [104, 317] width 81 height 23
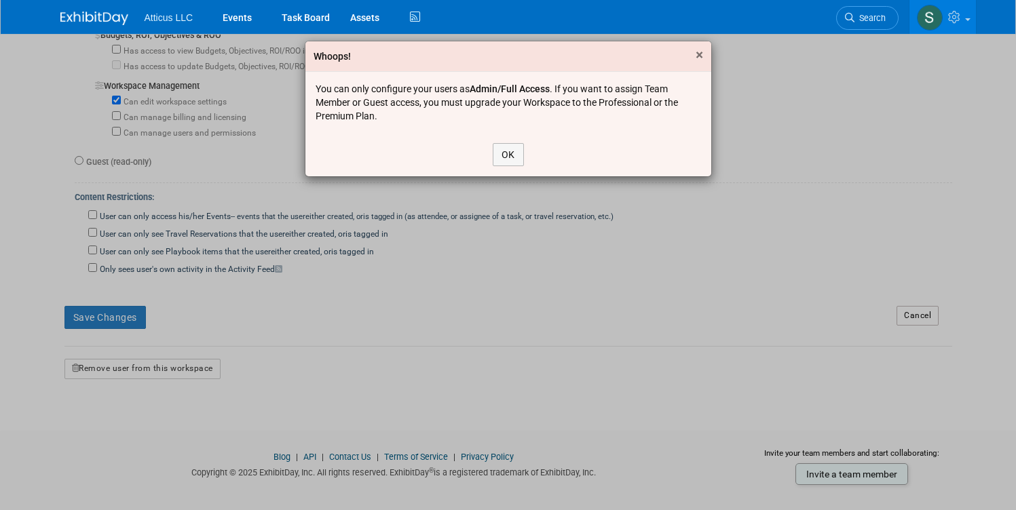
click at [696, 55] on span "×" at bounding box center [699, 55] width 7 height 16
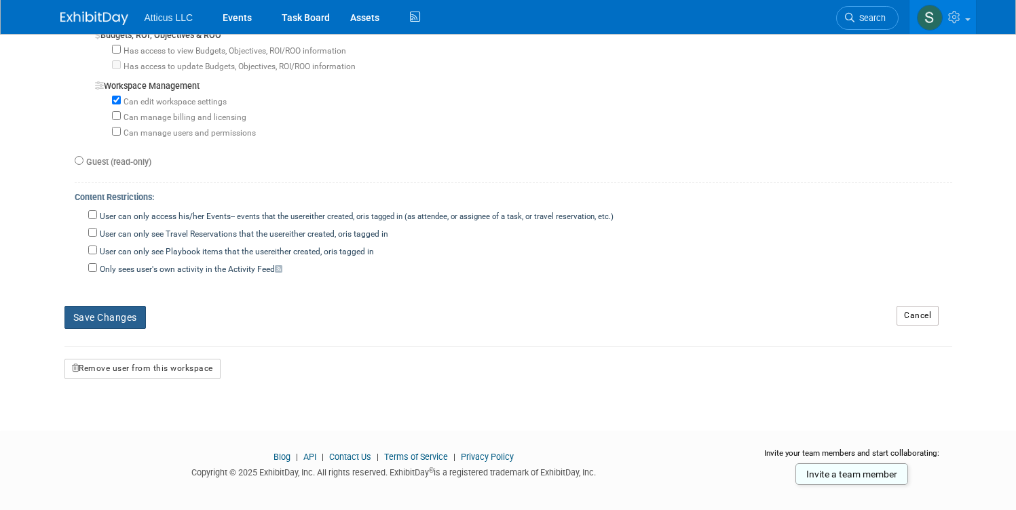
click at [88, 306] on button "Save Changes" at bounding box center [104, 317] width 81 height 23
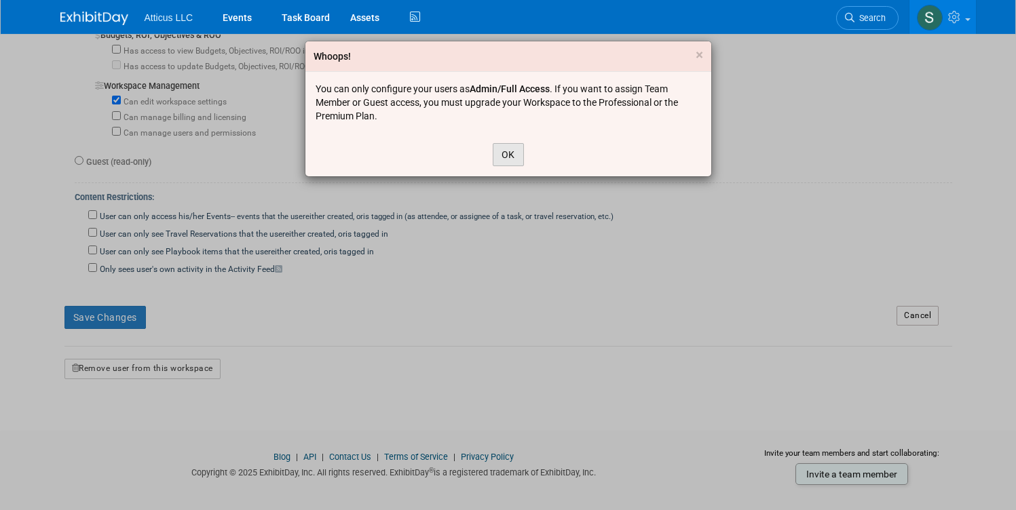
click at [506, 147] on button "OK" at bounding box center [508, 154] width 31 height 23
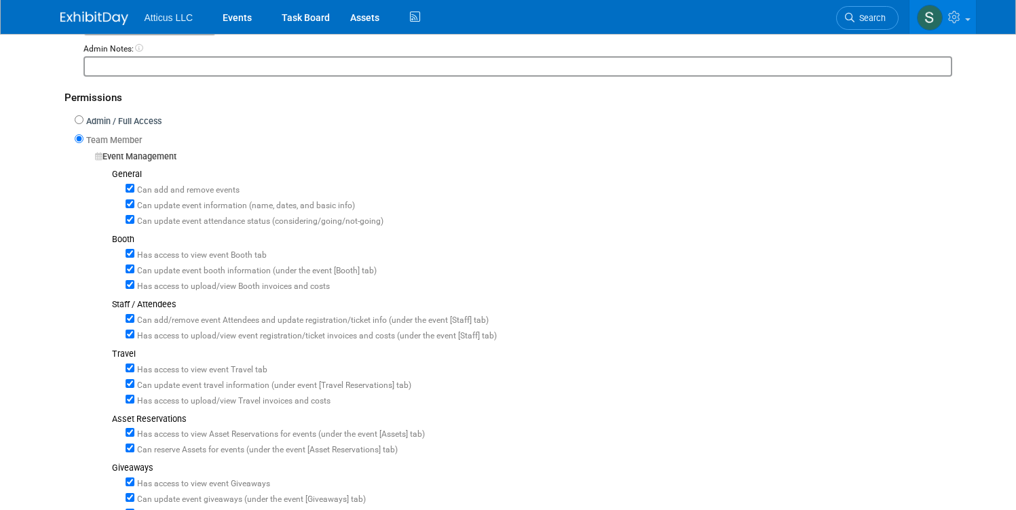
scroll to position [0, 0]
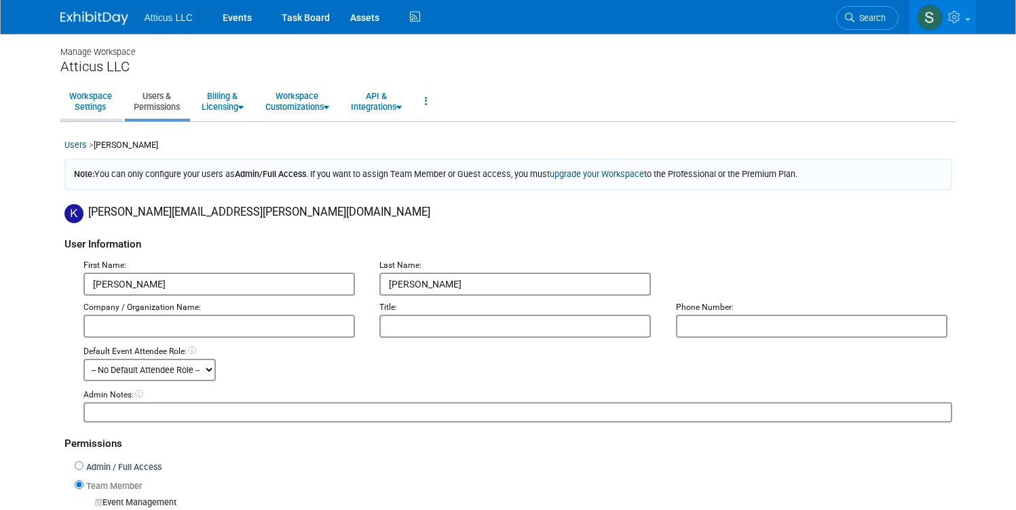
click at [88, 101] on link "Workspace Settings" at bounding box center [90, 101] width 60 height 33
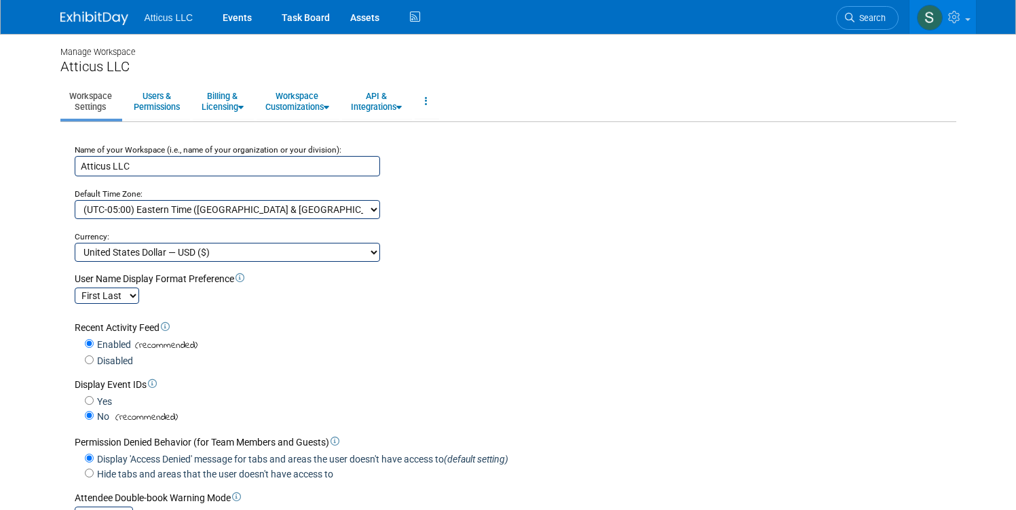
click at [73, 56] on div "Manage Workspace" at bounding box center [508, 46] width 896 height 24
click at [70, 27] on div "Atticus LLC Events Task Board Assets Activity Feed My Account" at bounding box center [508, 17] width 896 height 34
click at [79, 18] on img at bounding box center [94, 19] width 68 height 14
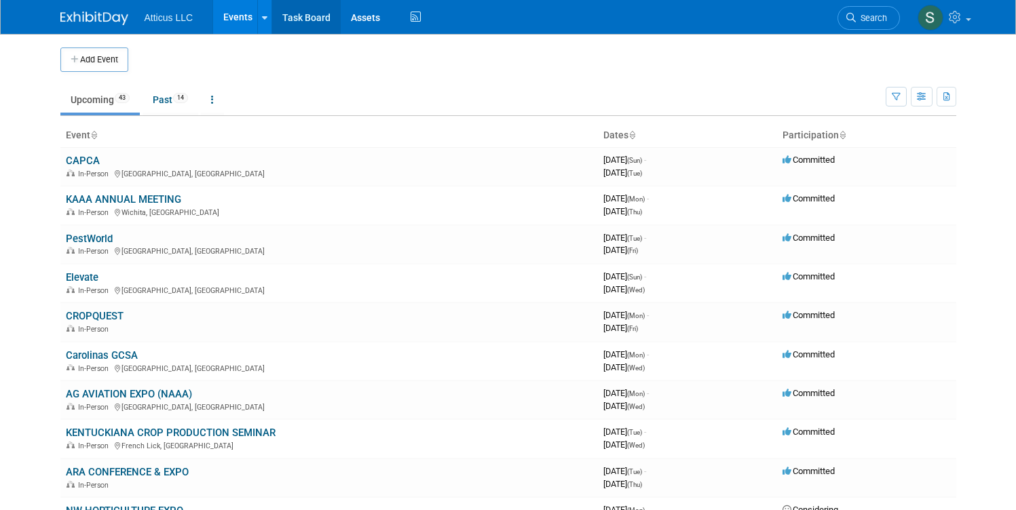
click at [304, 20] on link "Task Board" at bounding box center [306, 17] width 69 height 34
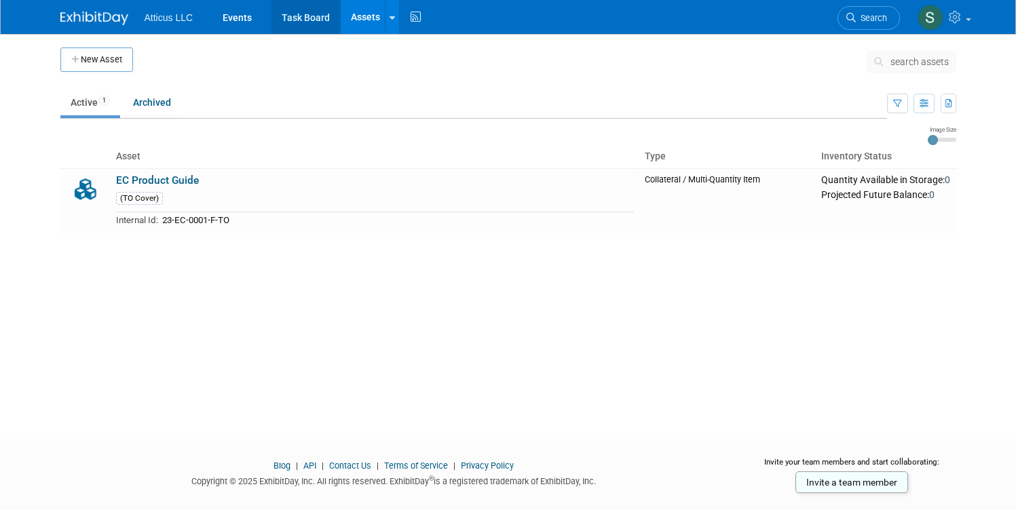
click at [297, 23] on link "Task Board" at bounding box center [306, 17] width 69 height 34
click at [259, 16] on li "Events" at bounding box center [241, 17] width 59 height 34
click at [223, 16] on link "Events" at bounding box center [237, 17] width 50 height 34
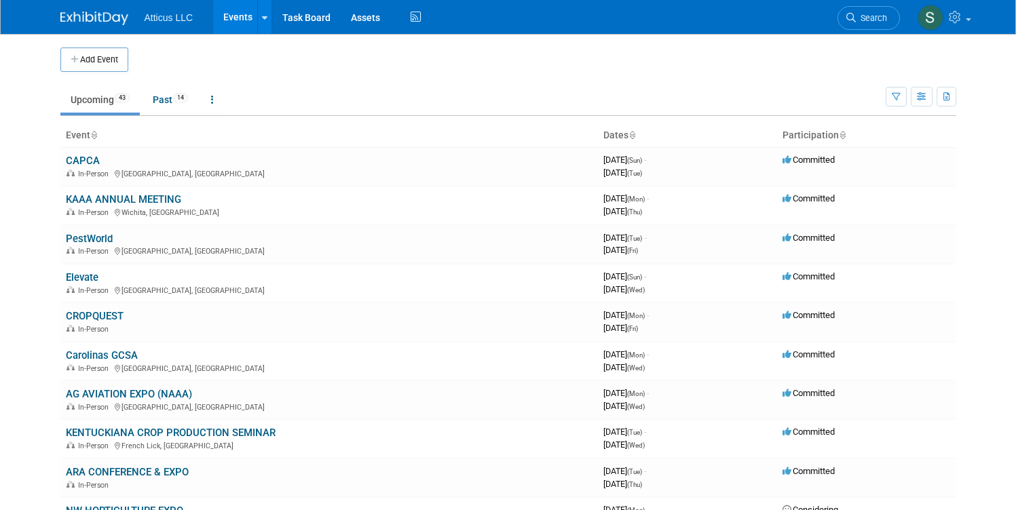
click at [152, 17] on span "Atticus LLC" at bounding box center [169, 17] width 49 height 11
click at [67, 16] on img at bounding box center [94, 19] width 68 height 14
click at [154, 22] on span "Atticus LLC" at bounding box center [169, 17] width 49 height 11
click at [81, 21] on img at bounding box center [94, 19] width 68 height 14
click at [156, 100] on link "Past 14" at bounding box center [171, 100] width 56 height 26
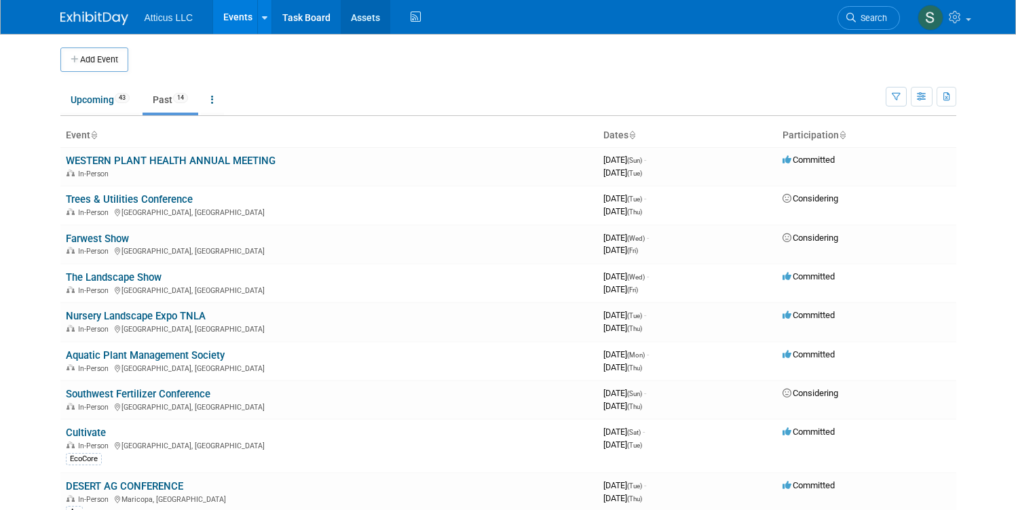
click at [361, 21] on link "Assets" at bounding box center [366, 17] width 50 height 34
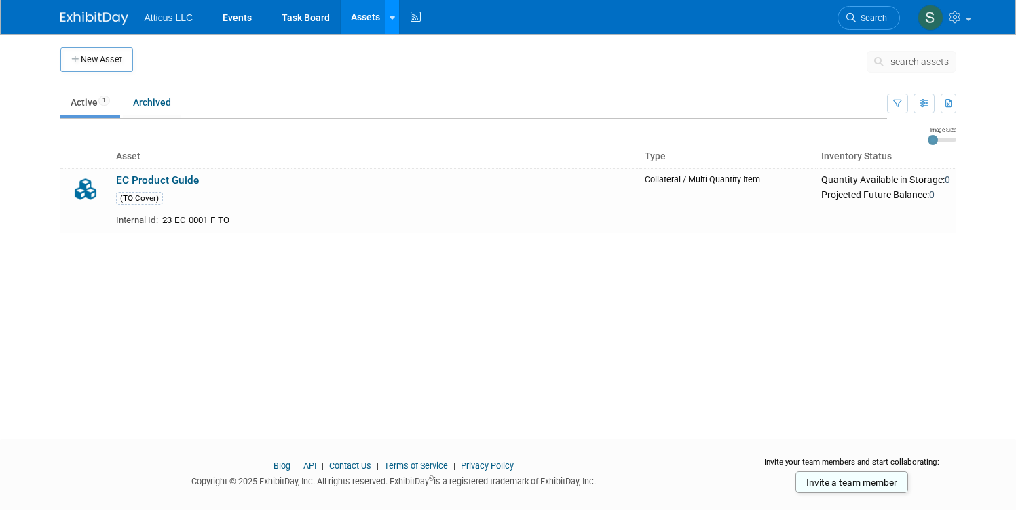
click at [386, 16] on link at bounding box center [392, 17] width 14 height 34
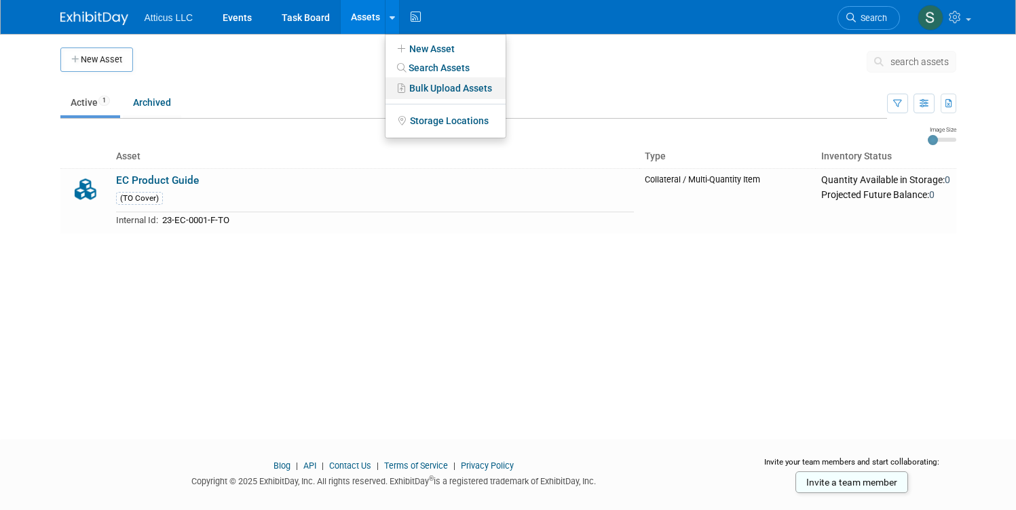
click at [402, 87] on link "Bulk Upload Assets" at bounding box center [446, 88] width 120 height 22
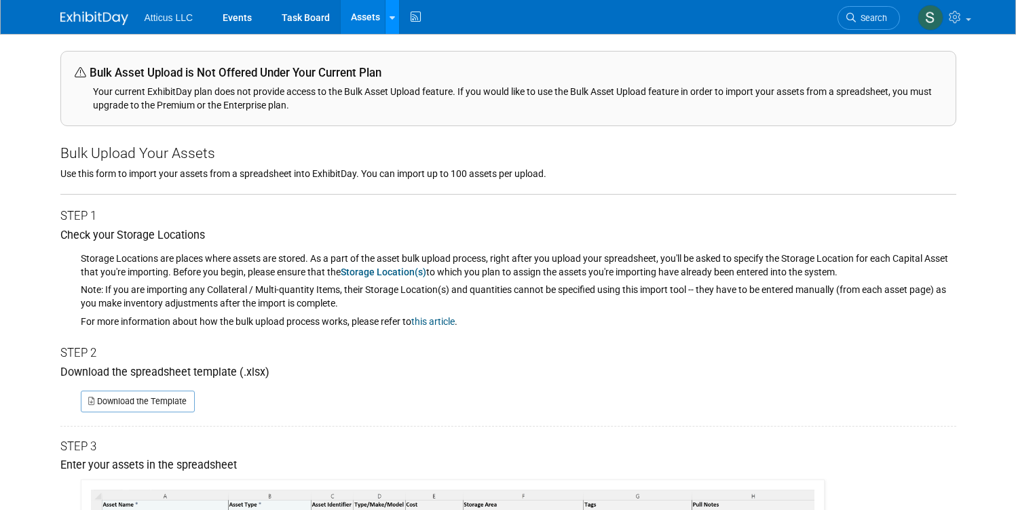
click at [390, 22] on div at bounding box center [392, 17] width 5 height 14
click at [399, 80] on link "Bulk Upload Assets" at bounding box center [446, 88] width 120 height 22
click at [387, 20] on link at bounding box center [392, 17] width 14 height 34
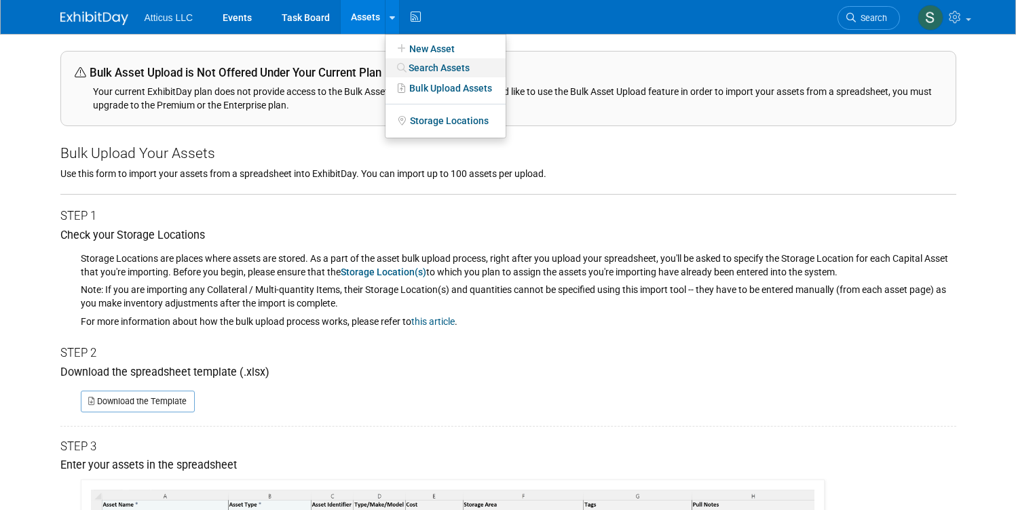
click at [415, 67] on link "Search Assets" at bounding box center [446, 67] width 120 height 19
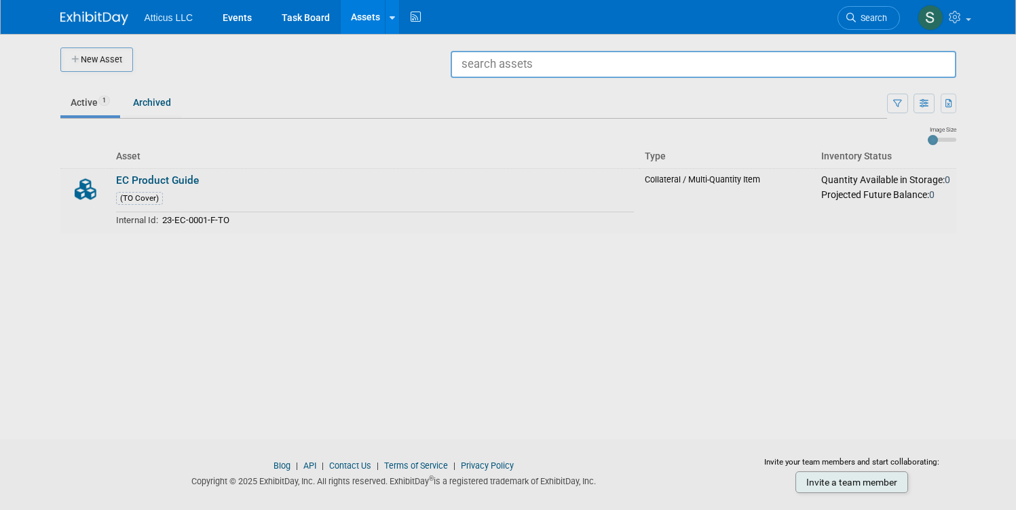
click at [508, 96] on div at bounding box center [508, 255] width 0 height 510
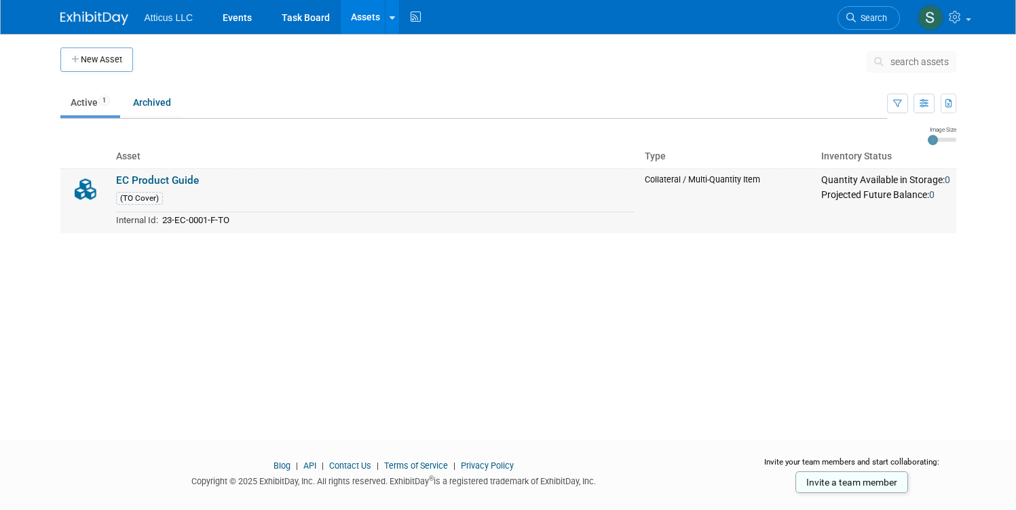
click at [159, 185] on link "EC Product Guide" at bounding box center [157, 180] width 83 height 12
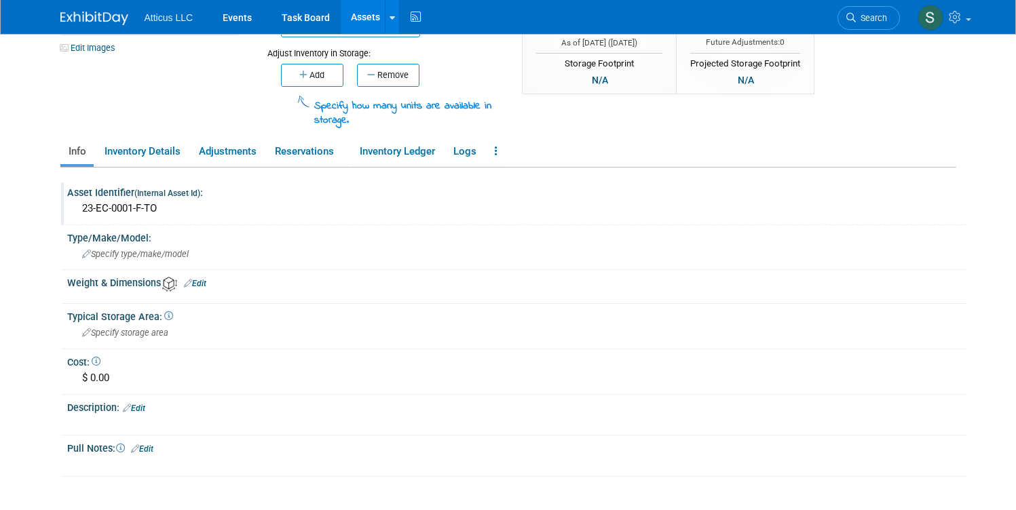
scroll to position [168, 0]
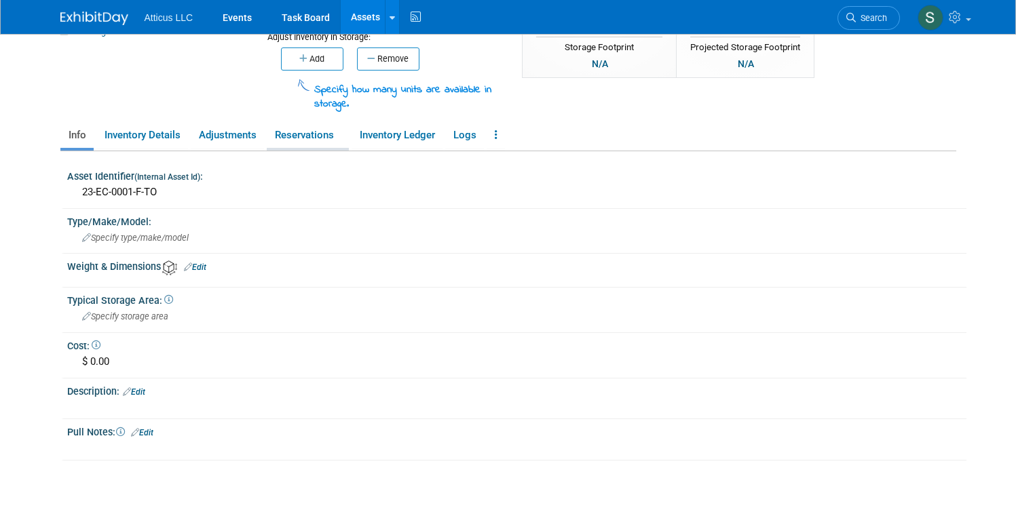
click at [307, 143] on link "Reservations" at bounding box center [308, 136] width 82 height 24
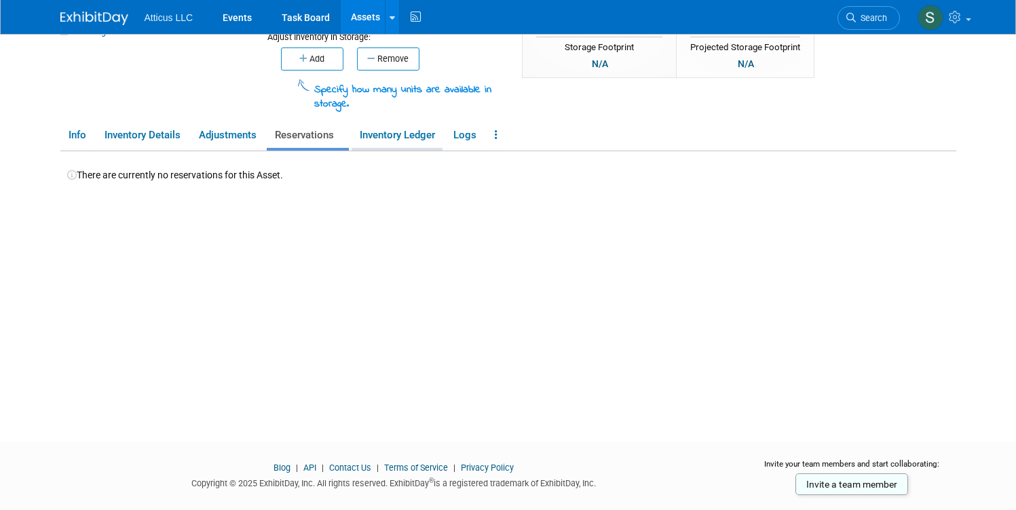
click at [384, 139] on link "Inventory Ledger" at bounding box center [397, 136] width 91 height 24
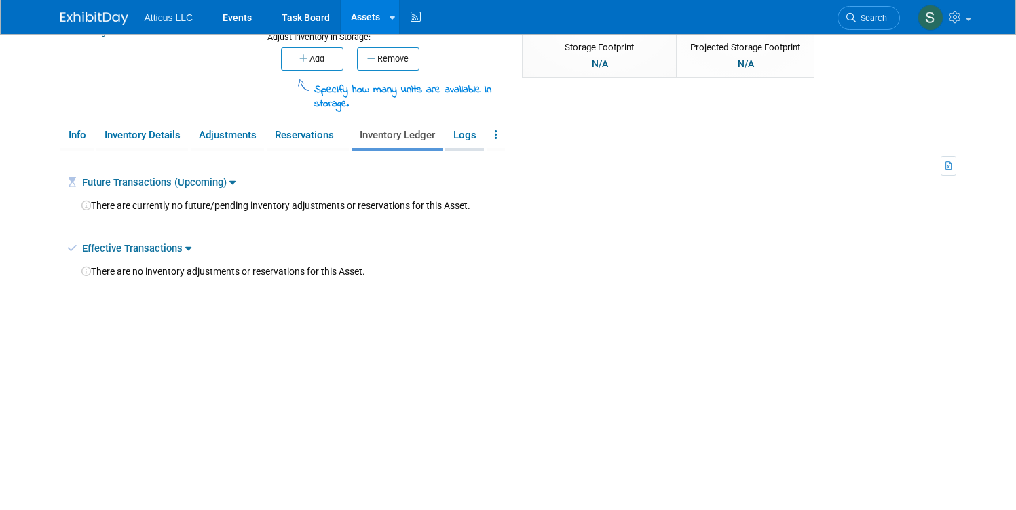
click at [451, 142] on link "Logs" at bounding box center [464, 136] width 39 height 24
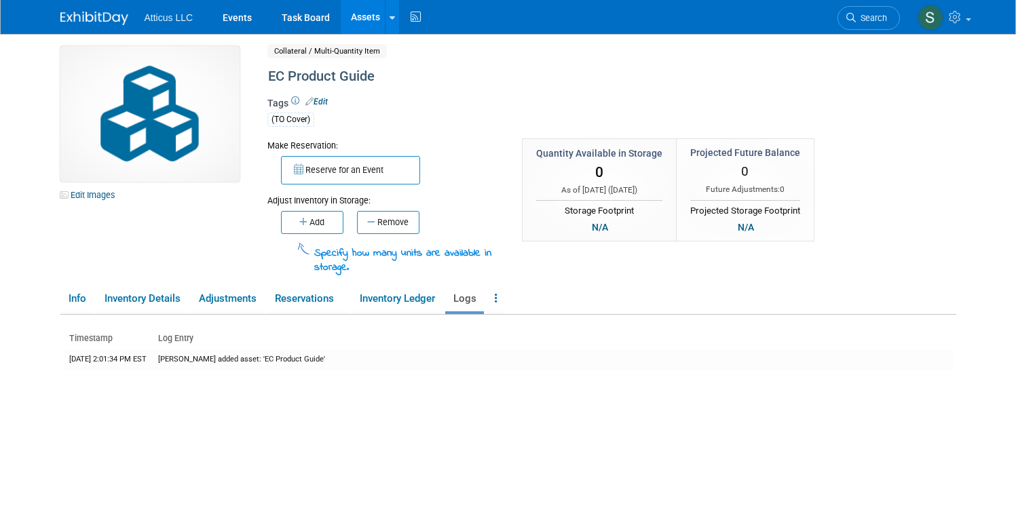
scroll to position [0, 0]
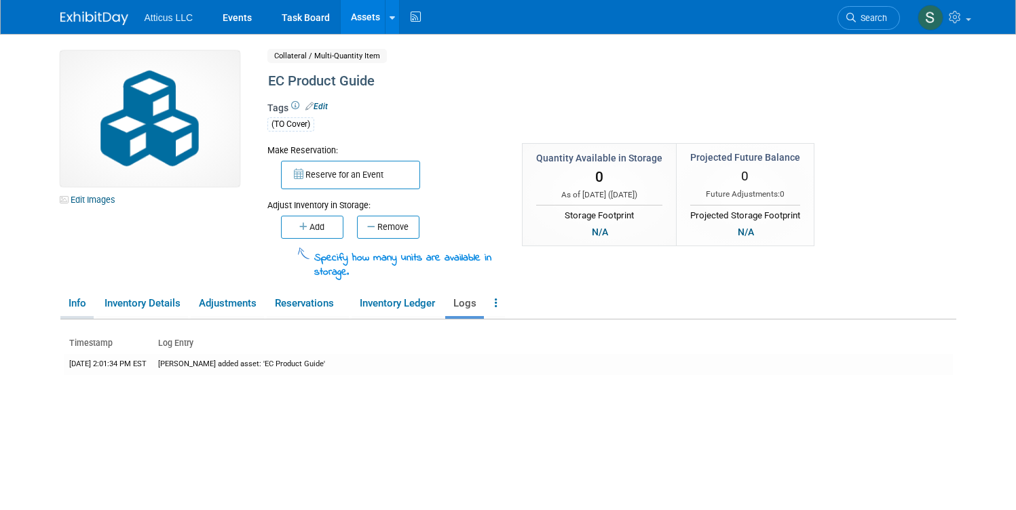
click at [70, 307] on link "Info" at bounding box center [76, 304] width 33 height 24
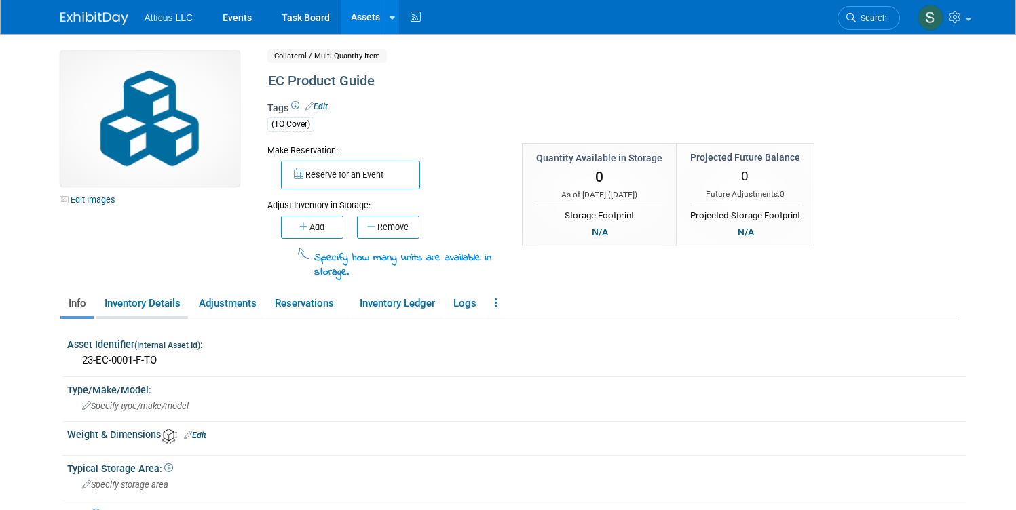
click at [125, 306] on link "Inventory Details" at bounding box center [142, 304] width 92 height 24
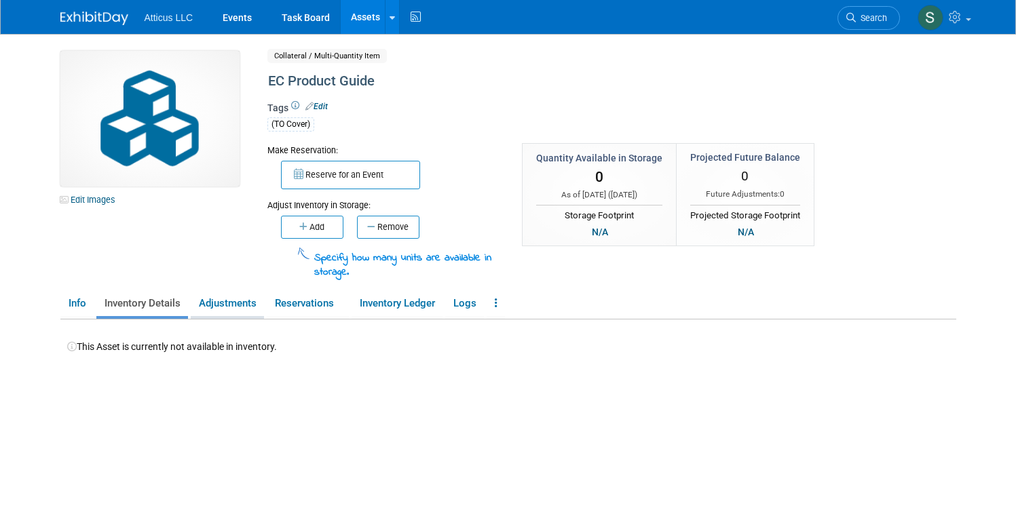
click at [206, 301] on link "Adjustments" at bounding box center [227, 304] width 73 height 24
click at [273, 305] on link "Reservations" at bounding box center [308, 304] width 82 height 24
click at [373, 312] on link "Inventory Ledger" at bounding box center [397, 304] width 91 height 24
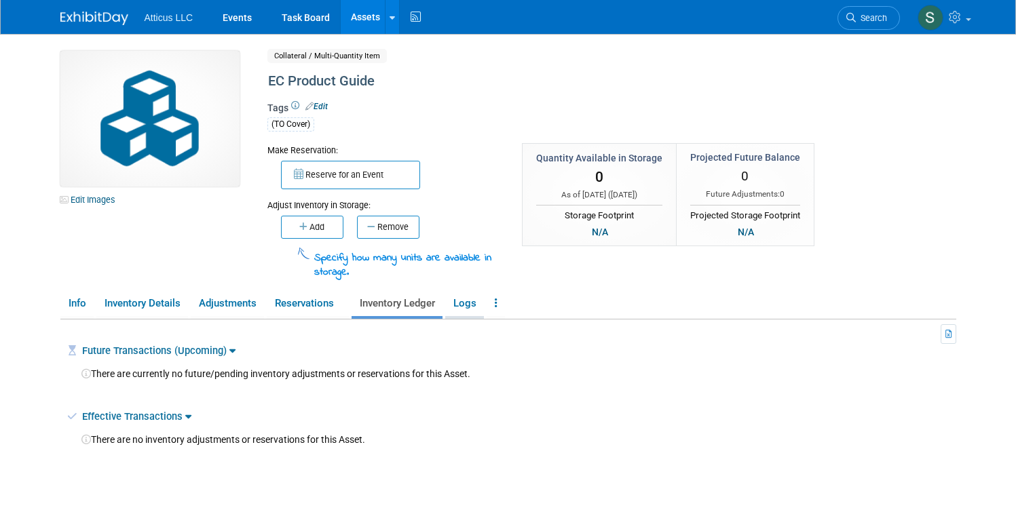
click at [455, 309] on link "Logs" at bounding box center [464, 304] width 39 height 24
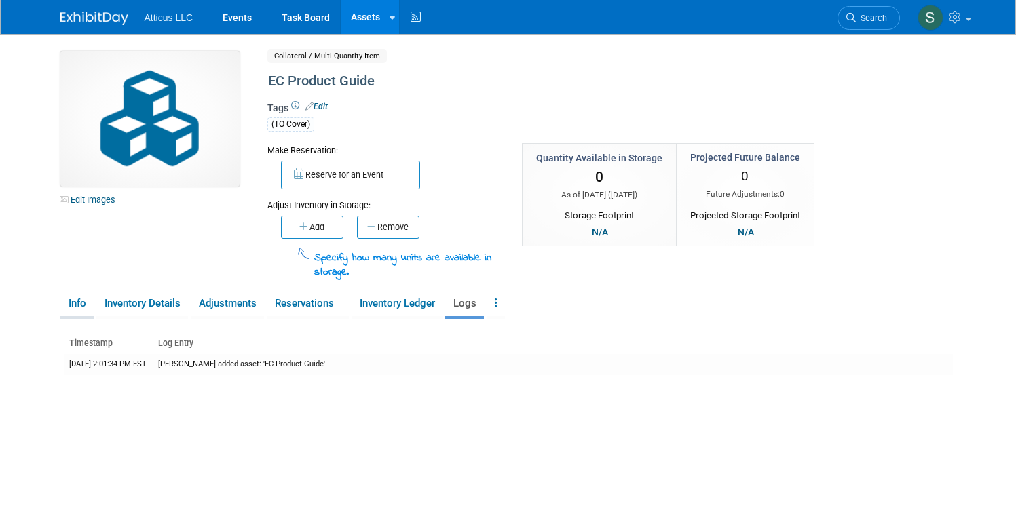
click at [64, 301] on link "Info" at bounding box center [76, 304] width 33 height 24
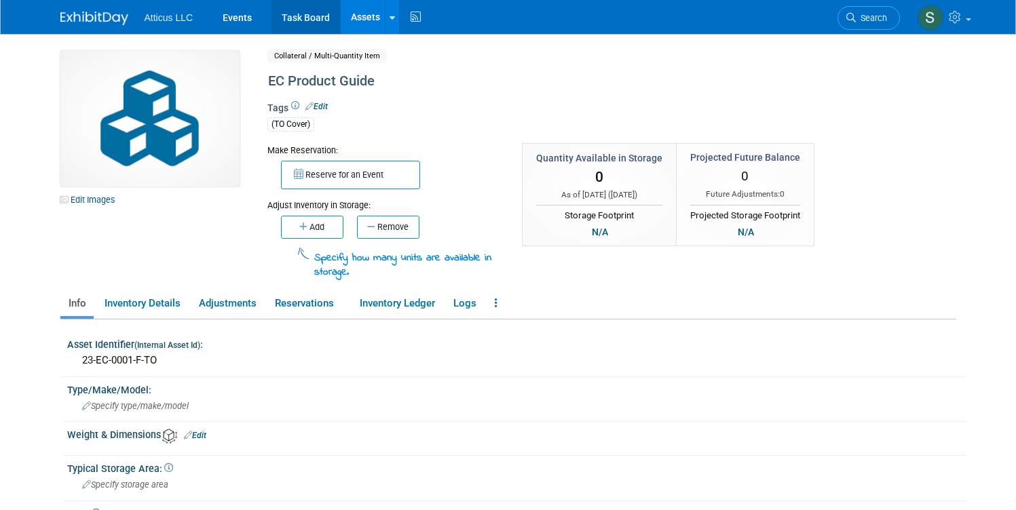
click at [292, 22] on link "Task Board" at bounding box center [306, 17] width 69 height 34
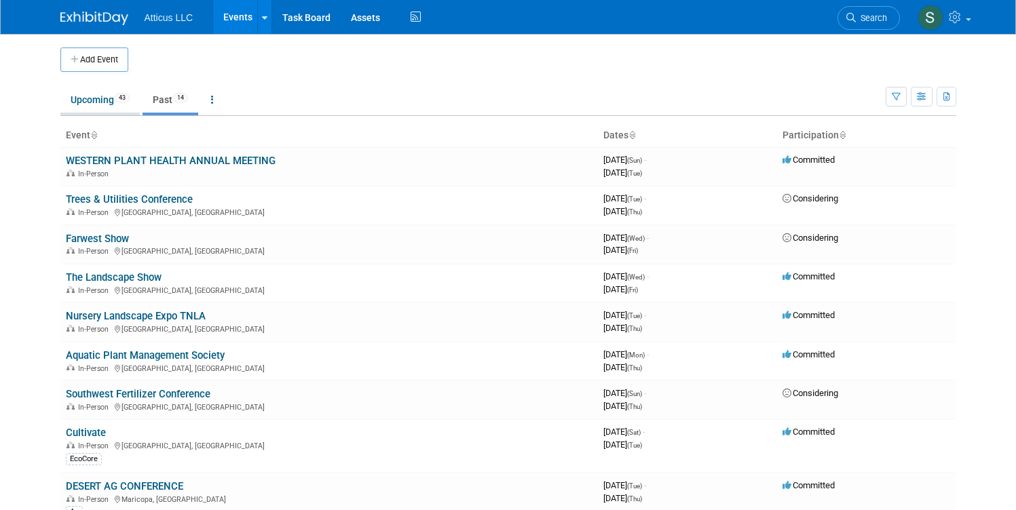
click at [91, 101] on link "Upcoming 43" at bounding box center [99, 100] width 79 height 26
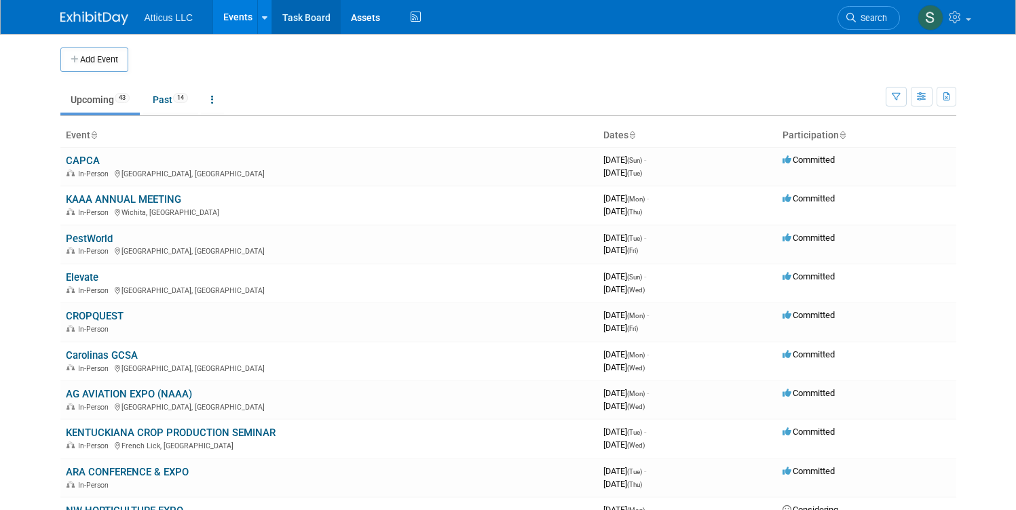
click at [293, 13] on link "Task Board" at bounding box center [306, 17] width 69 height 34
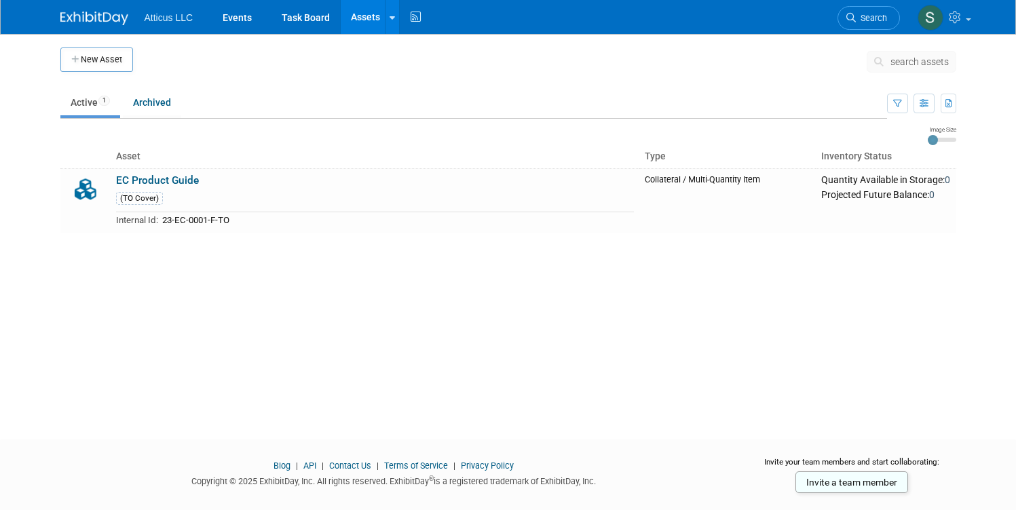
click at [326, 85] on div "New Asset search assets Note: Your current ExhibitDay plan allows for managemen…" at bounding box center [508, 141] width 896 height 186
click at [390, 15] on icon at bounding box center [392, 18] width 5 height 9
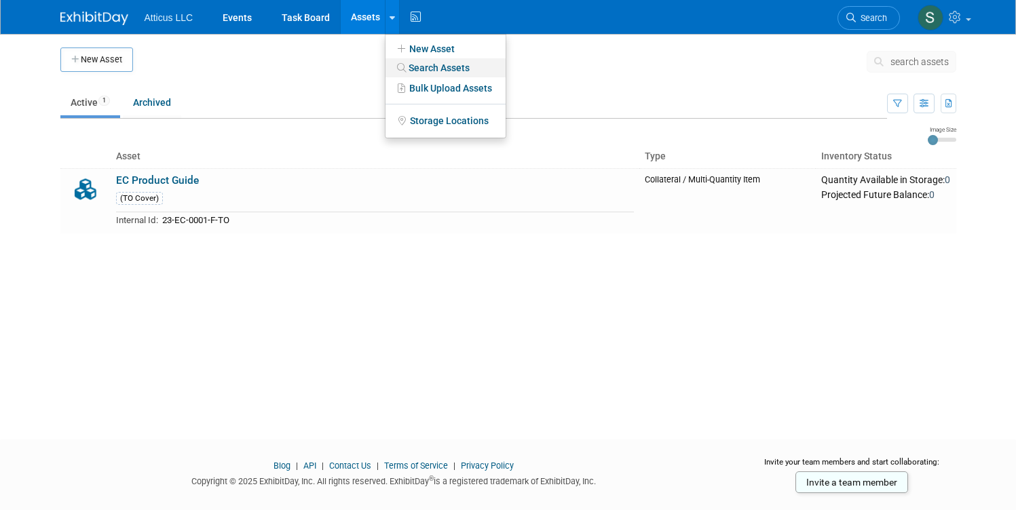
click at [411, 60] on link "Search Assets" at bounding box center [446, 67] width 120 height 19
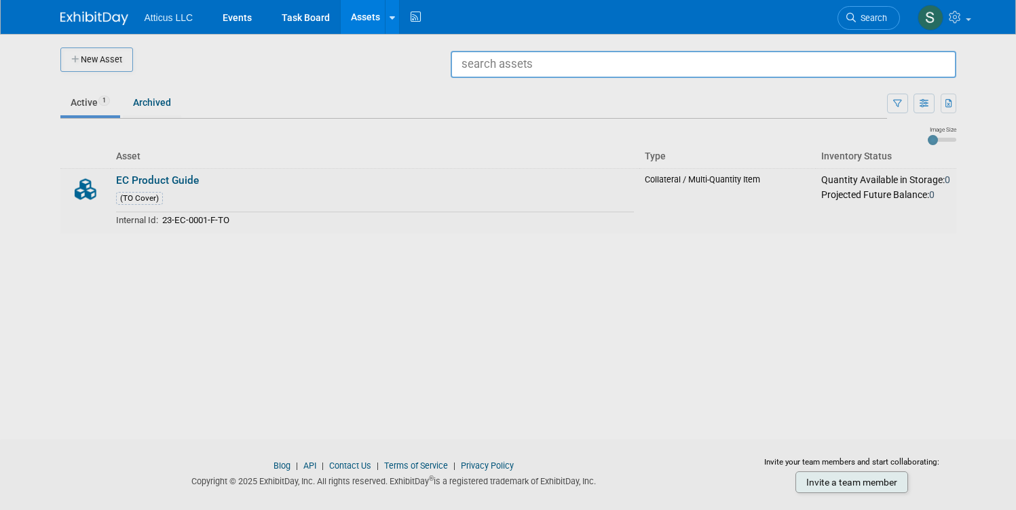
click at [508, 178] on div at bounding box center [508, 255] width 0 height 510
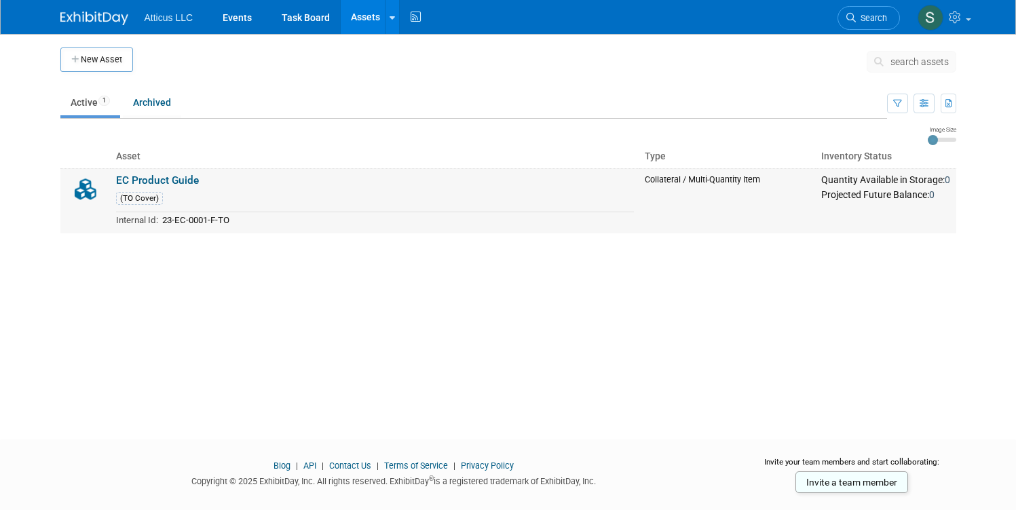
click at [175, 181] on link "EC Product Guide" at bounding box center [157, 180] width 83 height 12
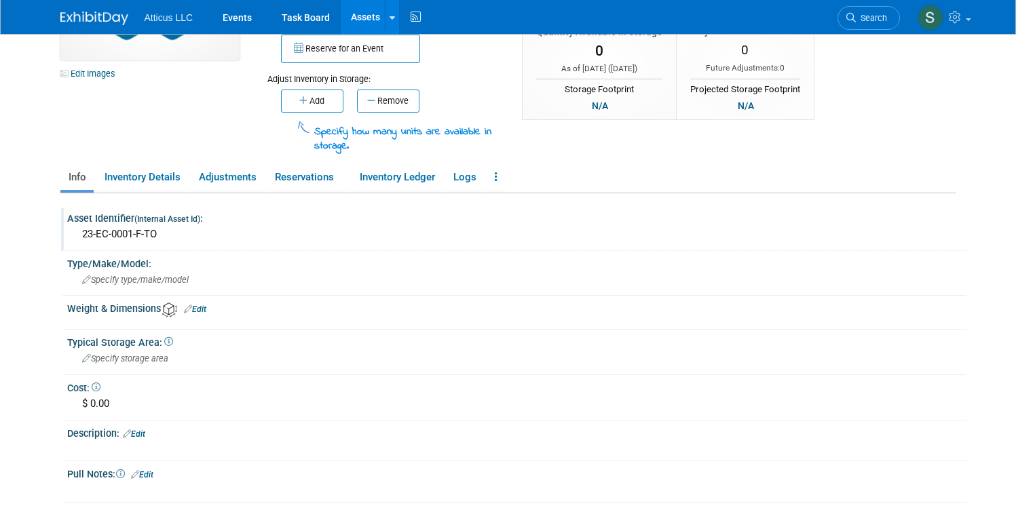
scroll to position [147, 0]
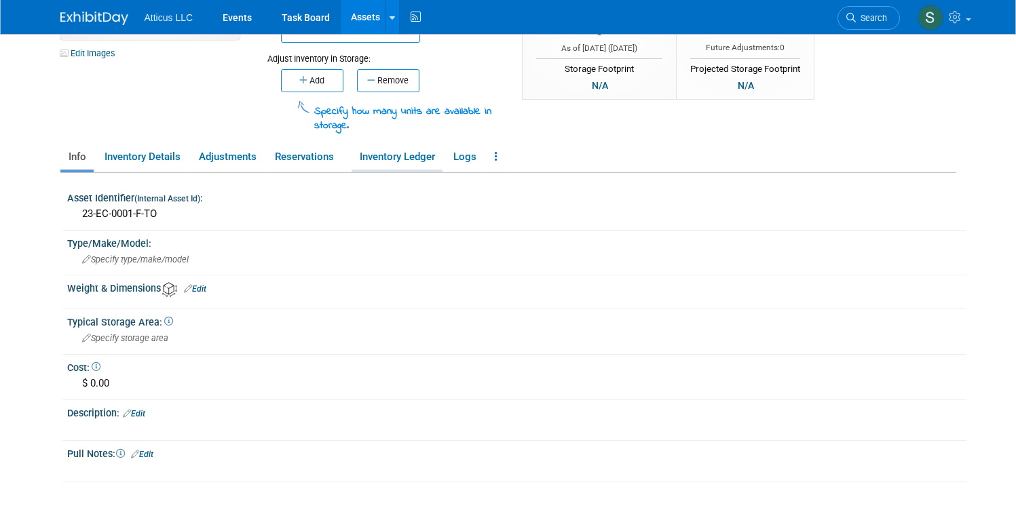
click at [411, 153] on link "Inventory Ledger" at bounding box center [397, 157] width 91 height 24
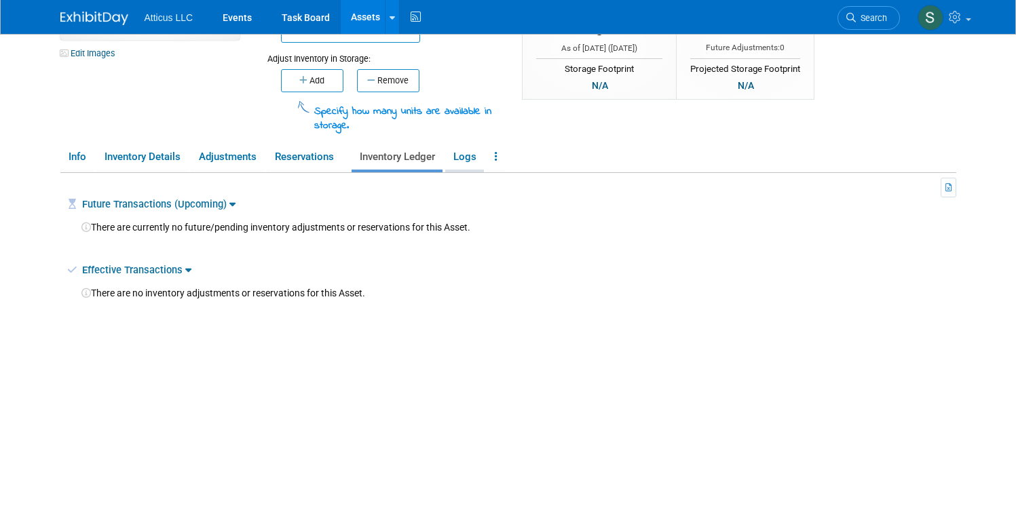
click at [465, 153] on link "Logs" at bounding box center [464, 157] width 39 height 24
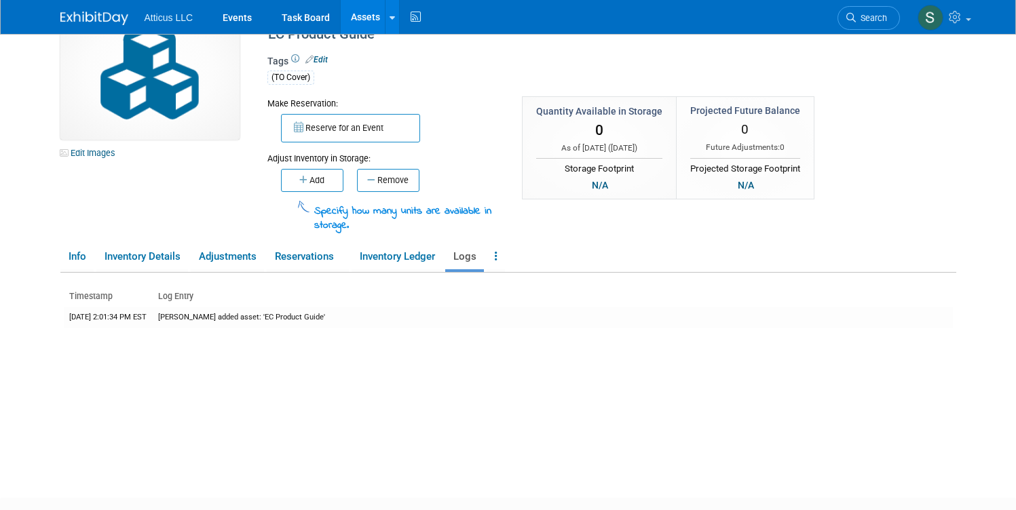
scroll to position [45, 0]
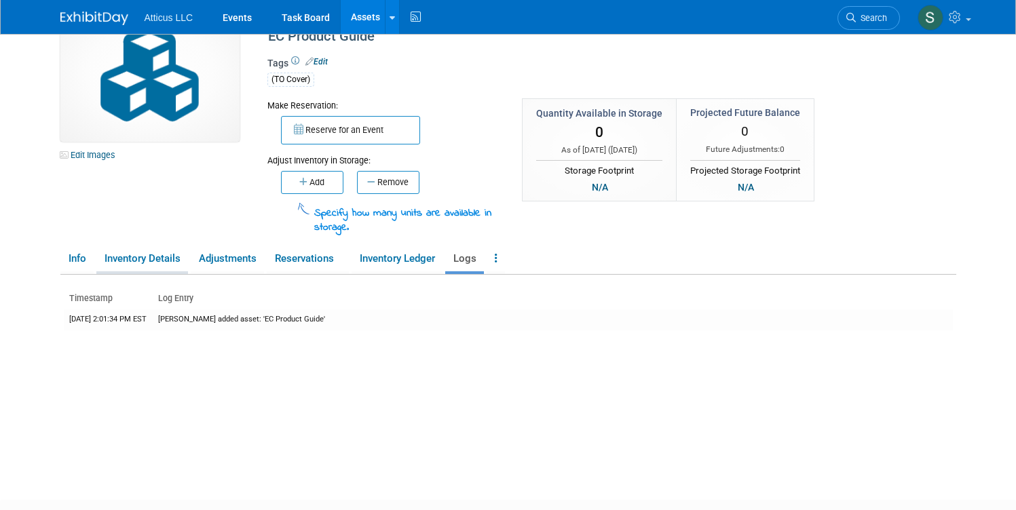
click at [136, 260] on link "Inventory Details" at bounding box center [142, 259] width 92 height 24
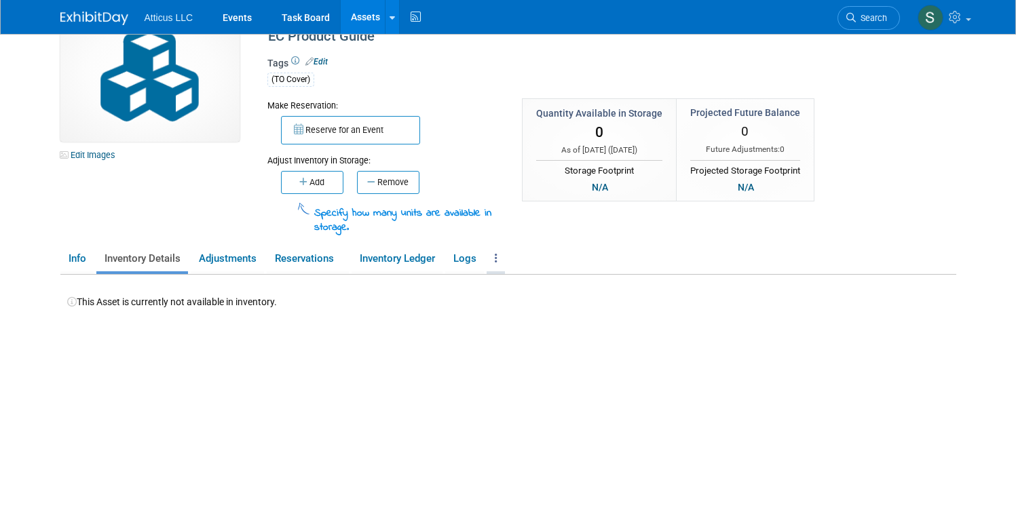
click at [495, 260] on icon at bounding box center [496, 258] width 3 height 10
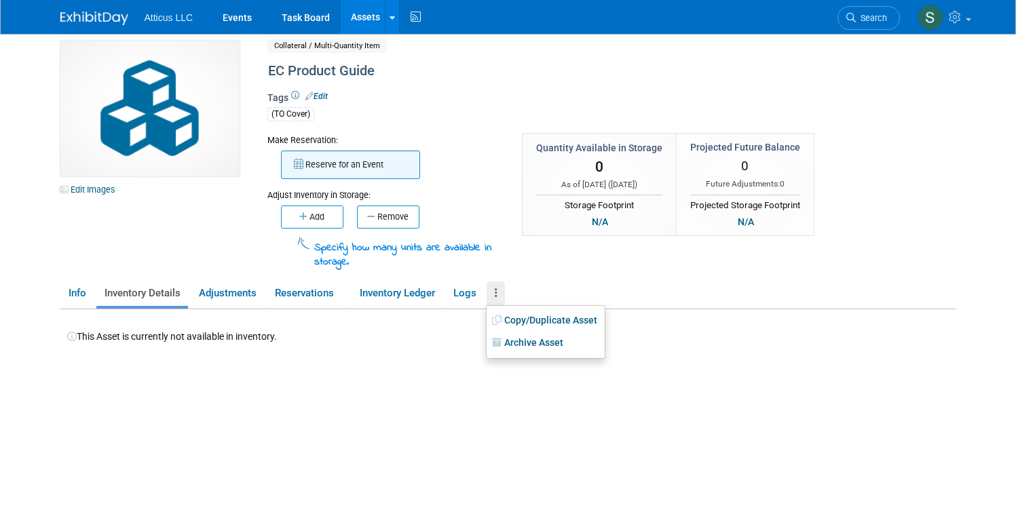
scroll to position [0, 0]
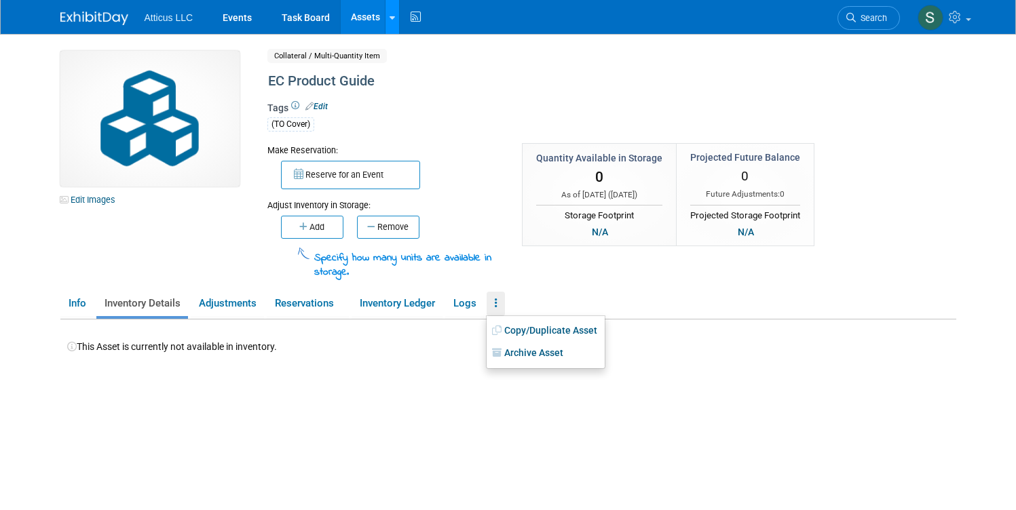
click at [390, 11] on div at bounding box center [392, 17] width 5 height 14
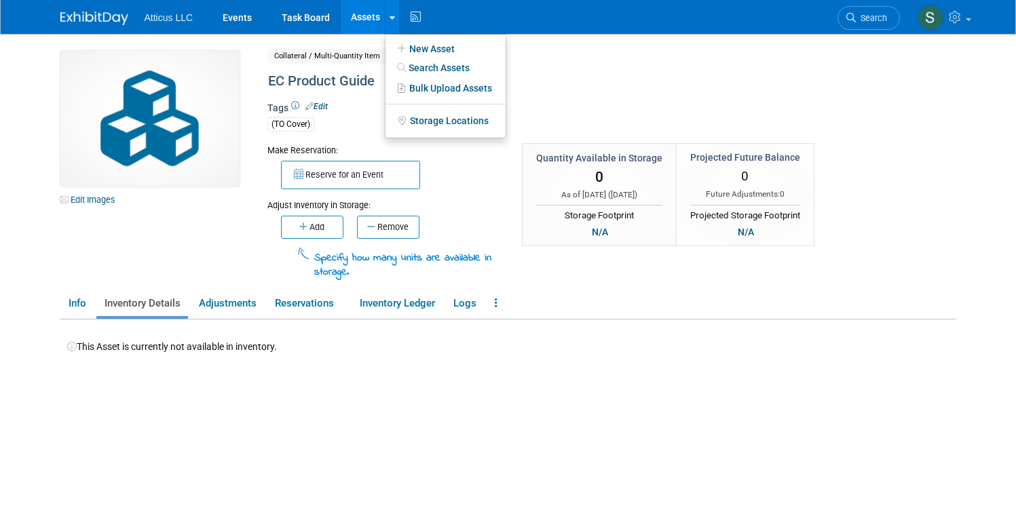
click at [572, 55] on div "Collateral / Multi-Quantity Item Shared" at bounding box center [562, 56] width 591 height 11
click at [409, 297] on link "Inventory Ledger" at bounding box center [397, 304] width 91 height 24
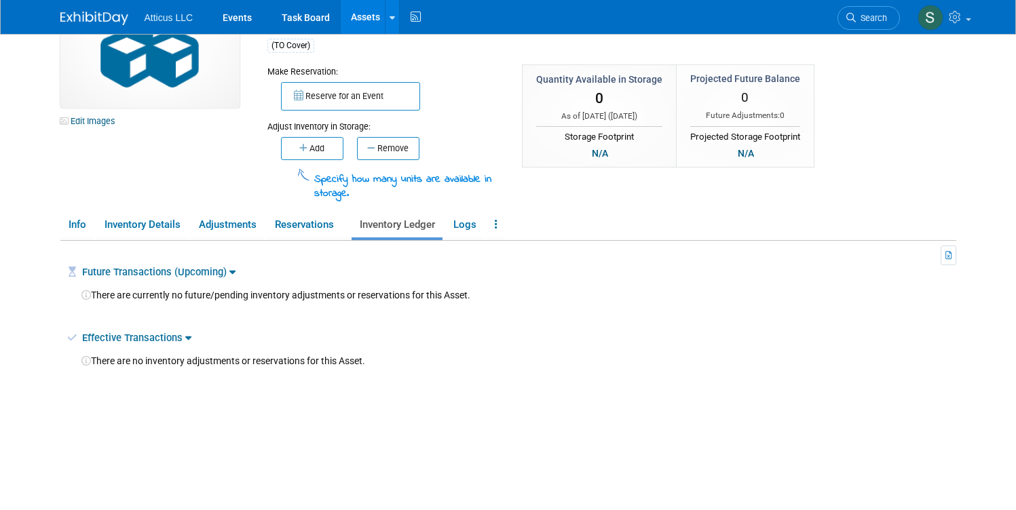
scroll to position [104, 0]
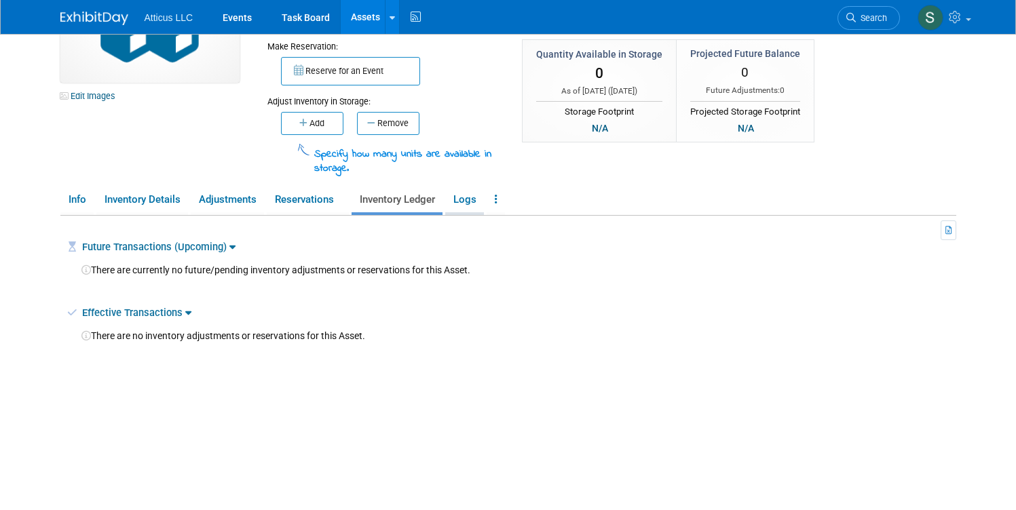
click at [463, 204] on link "Logs" at bounding box center [464, 200] width 39 height 24
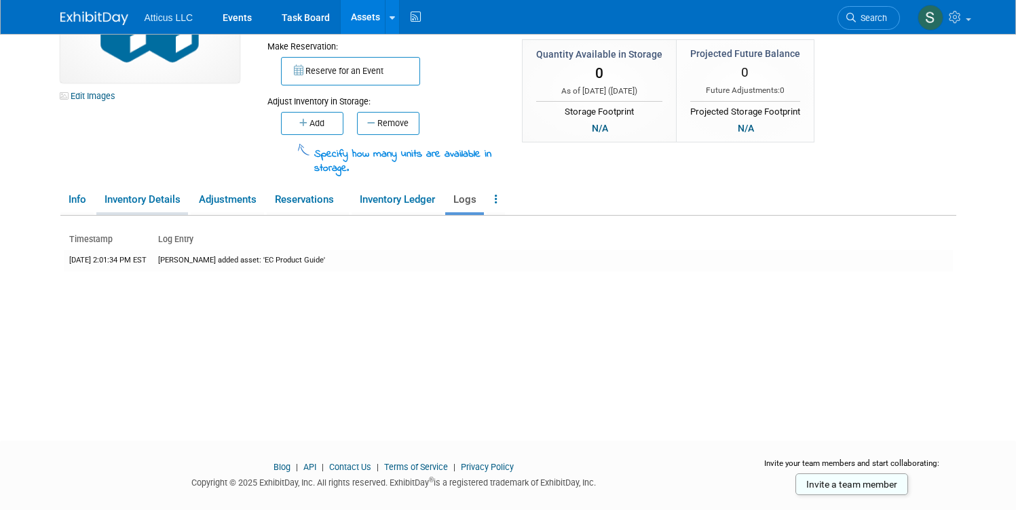
click at [147, 210] on link "Inventory Details" at bounding box center [142, 200] width 92 height 24
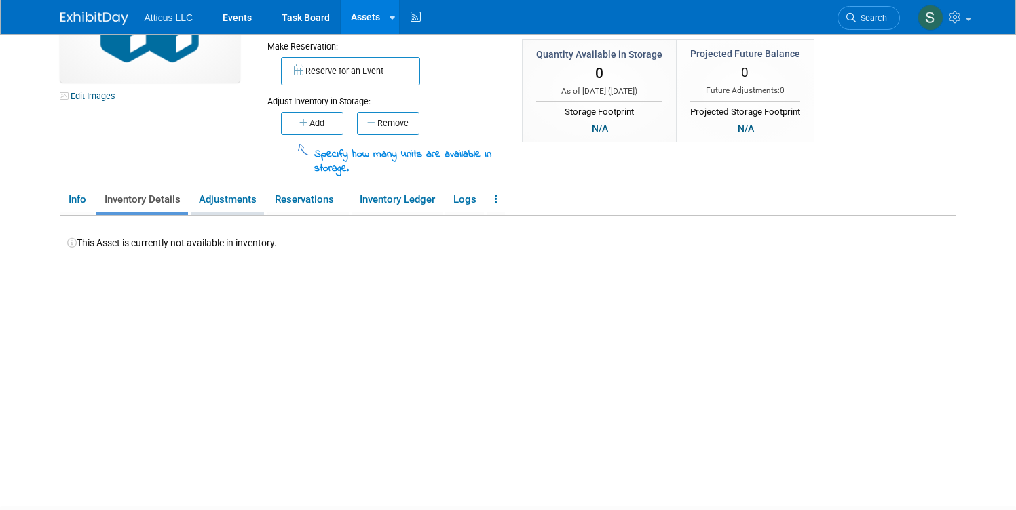
click at [227, 203] on link "Adjustments" at bounding box center [227, 200] width 73 height 24
click at [294, 201] on link "Reservations" at bounding box center [308, 200] width 82 height 24
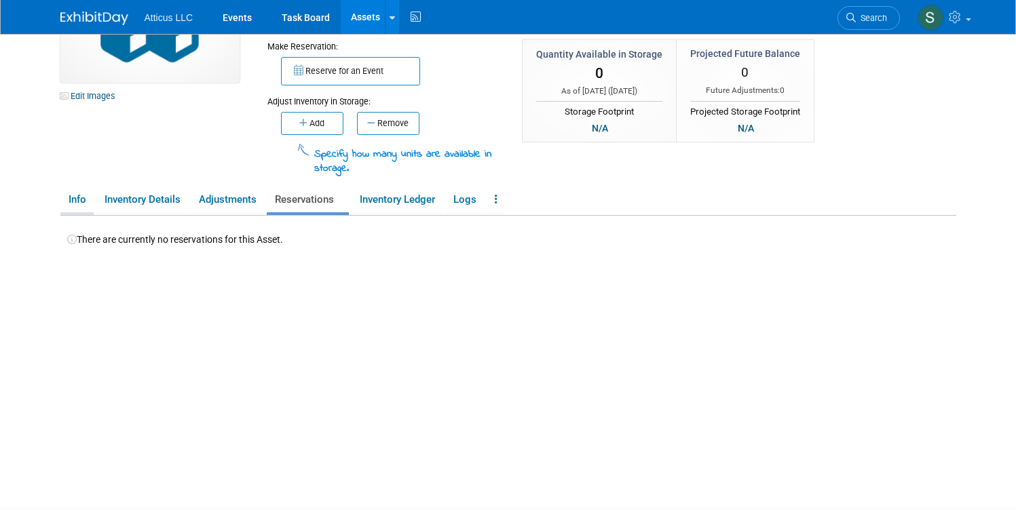
click at [75, 202] on link "Info" at bounding box center [76, 200] width 33 height 24
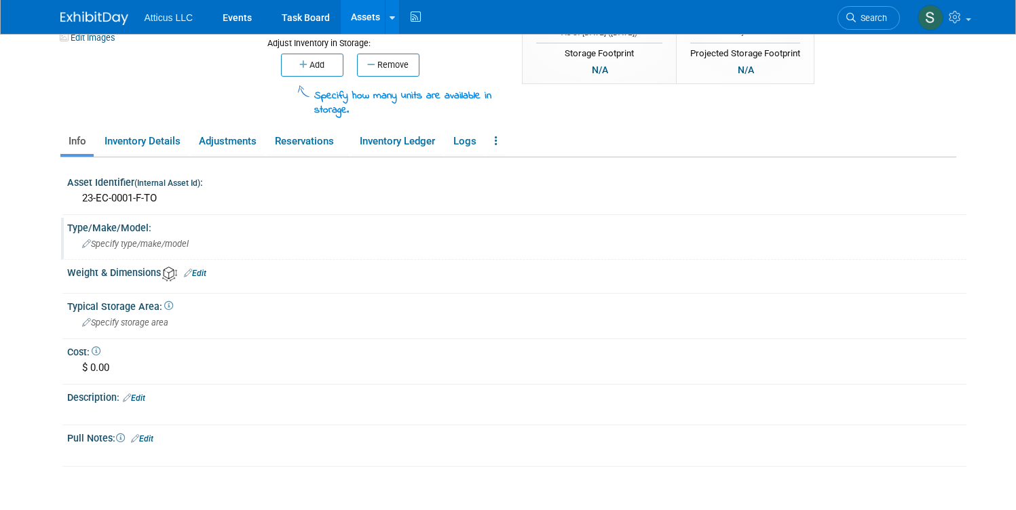
scroll to position [170, 0]
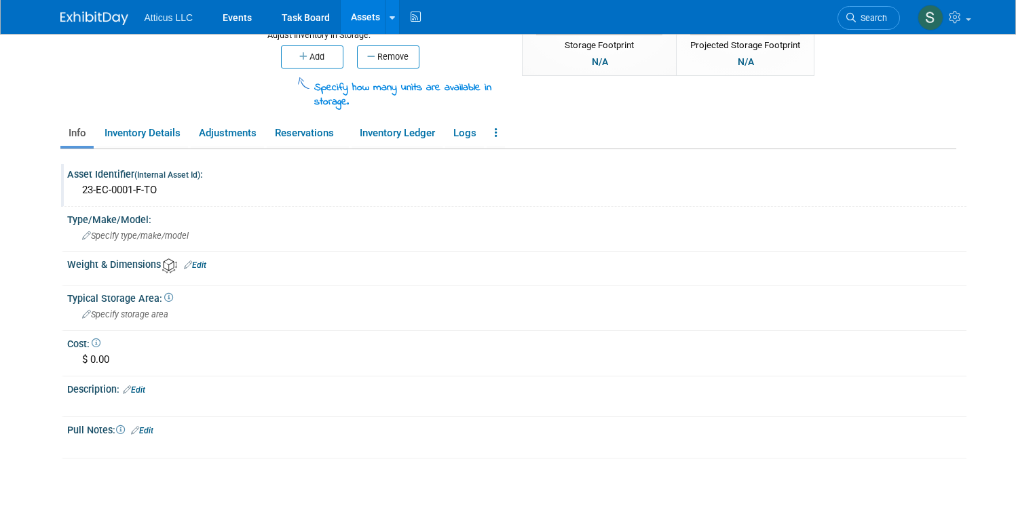
click at [124, 191] on div "23-EC-0001-F-TO" at bounding box center [516, 190] width 879 height 21
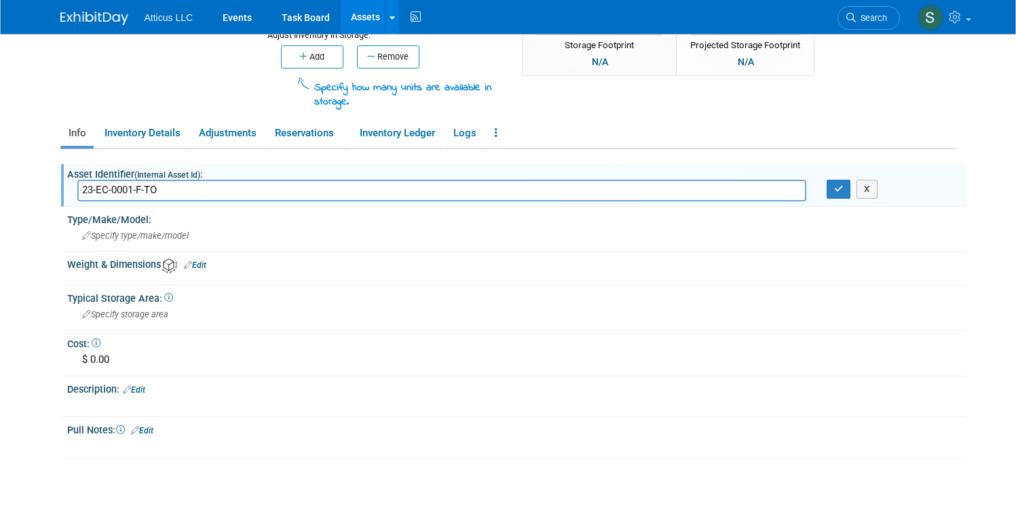
click at [31, 191] on body "Atticus LLC Events Task Board Assets New Asset" at bounding box center [508, 85] width 1016 height 510
click at [50, 248] on div "Edit Images Collateral / Multi-Quantity Item Shared EC Product Guide Asset Name…" at bounding box center [508, 175] width 916 height 622
click at [99, 238] on span "Specify type/make/model" at bounding box center [135, 236] width 107 height 10
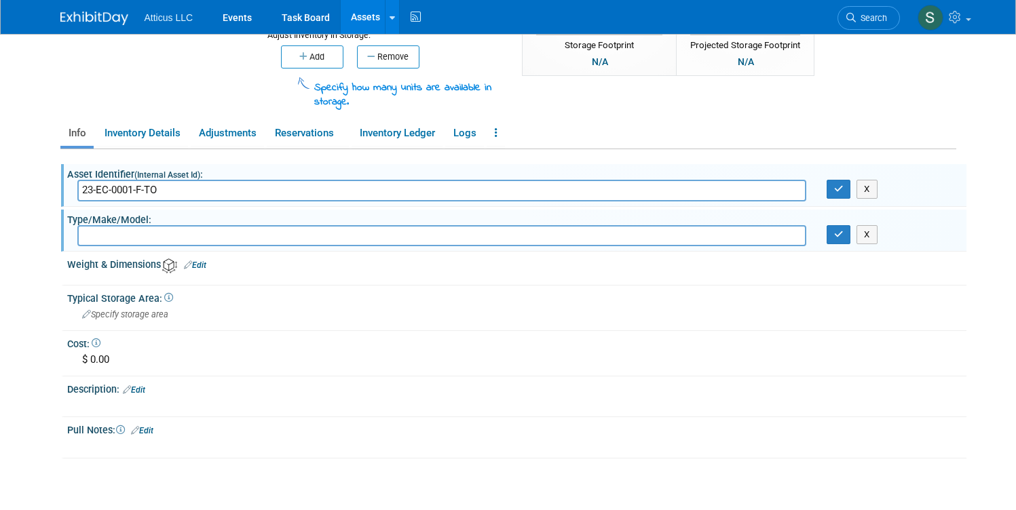
click at [26, 248] on body "Atticus LLC Events Task Board Assets New Asset" at bounding box center [508, 85] width 1016 height 510
click at [153, 128] on link "Inventory Details" at bounding box center [142, 134] width 92 height 24
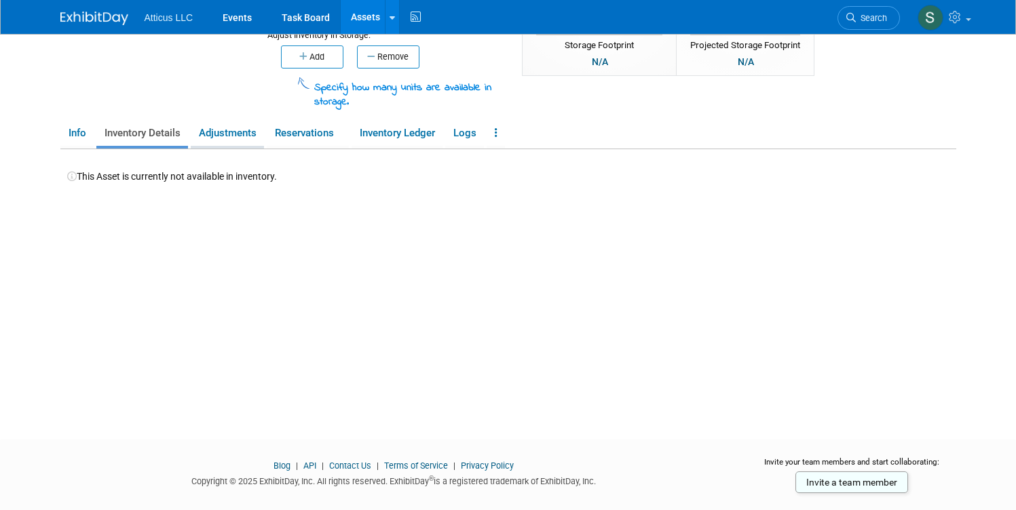
click at [223, 126] on link "Adjustments" at bounding box center [227, 134] width 73 height 24
click at [285, 126] on link "Reservations" at bounding box center [308, 134] width 82 height 24
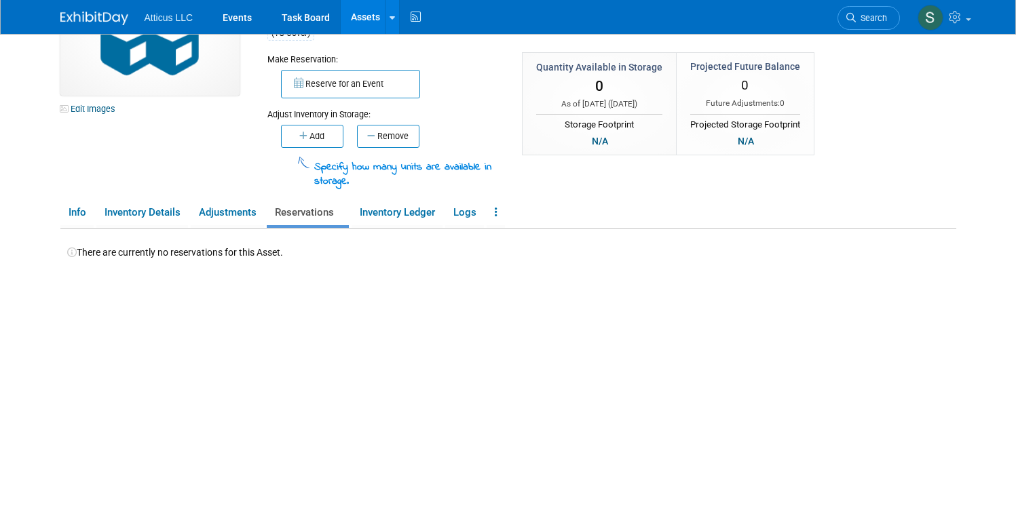
scroll to position [0, 0]
